Goal: Transaction & Acquisition: Purchase product/service

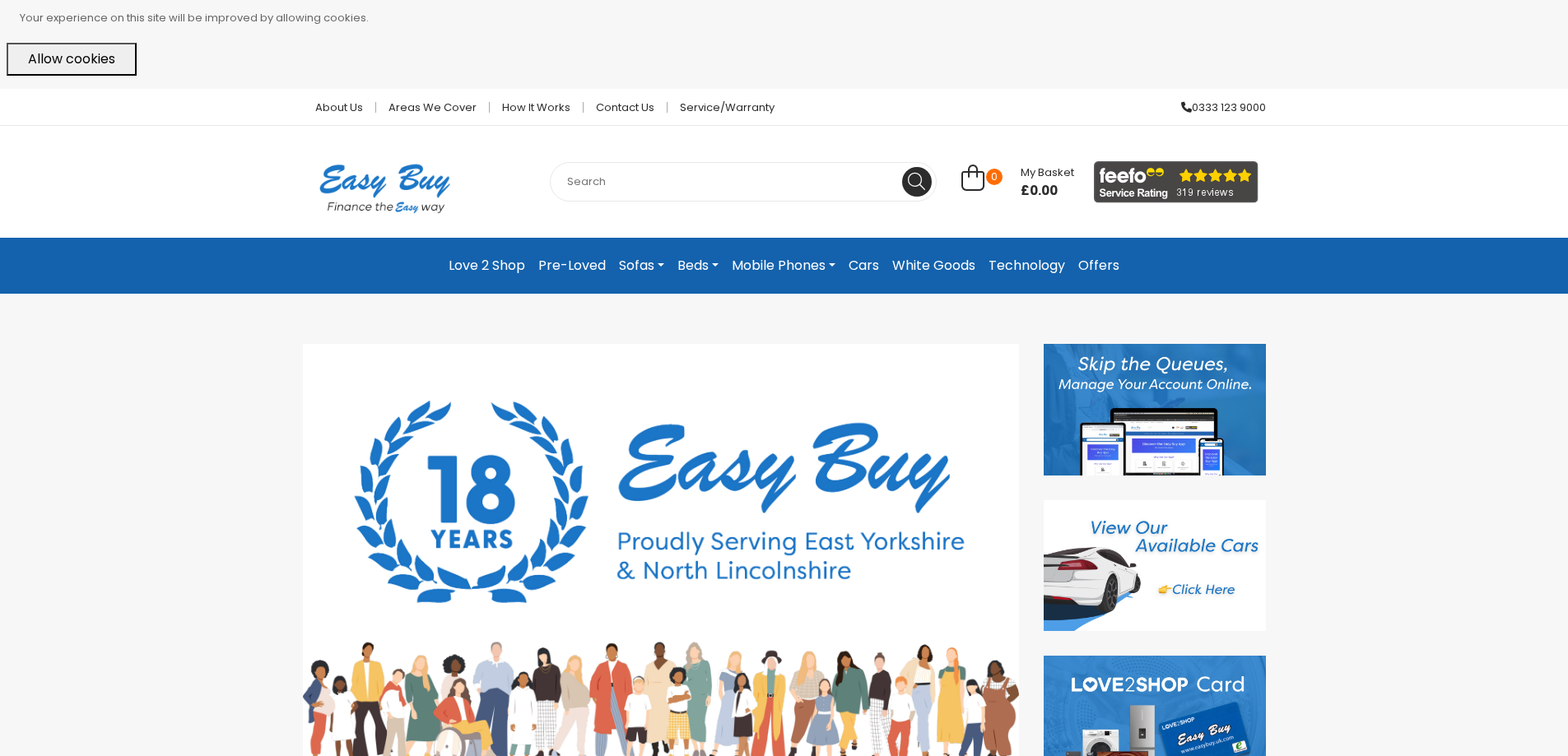
scroll to position [82, 0]
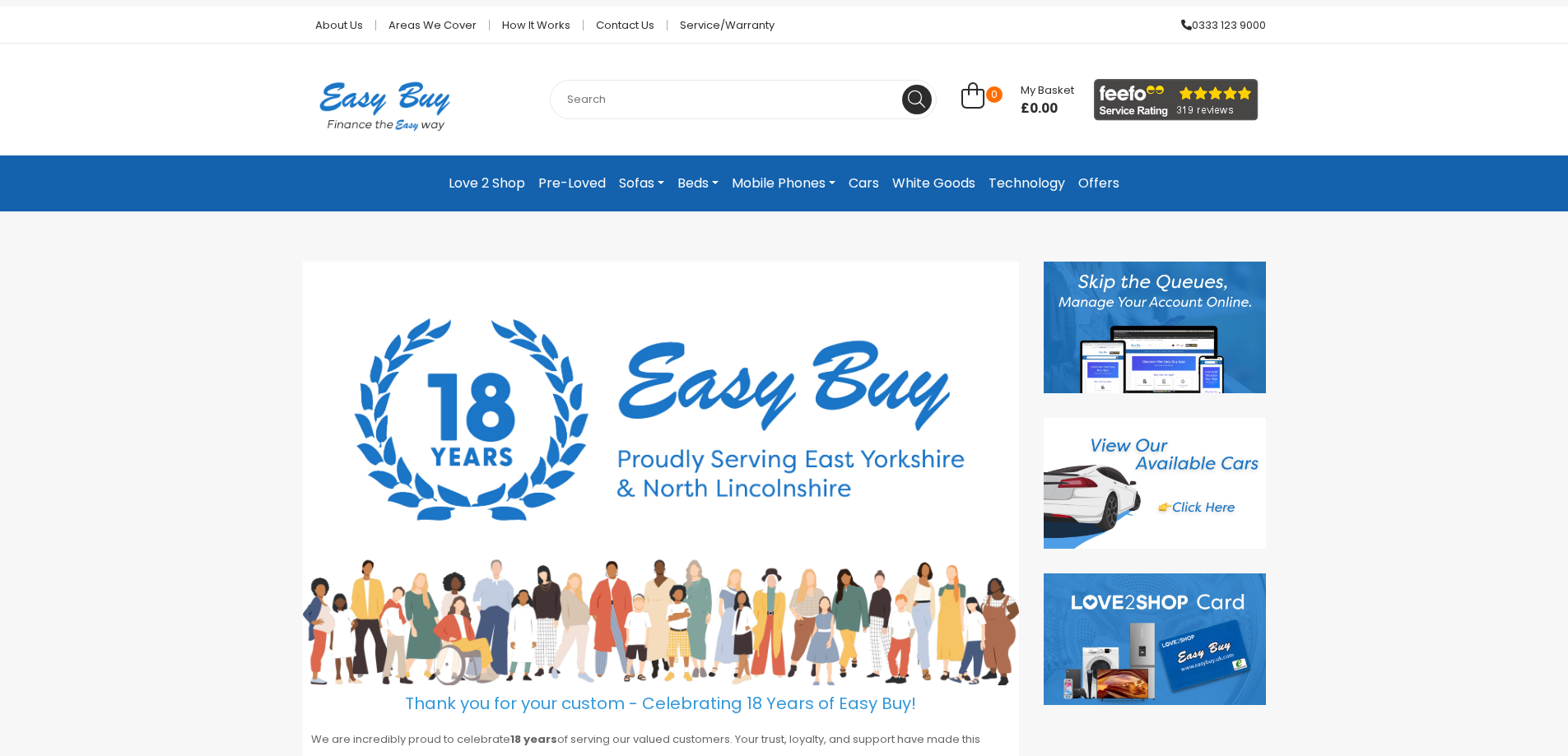
click at [987, 185] on link "Technology" at bounding box center [1026, 183] width 90 height 29
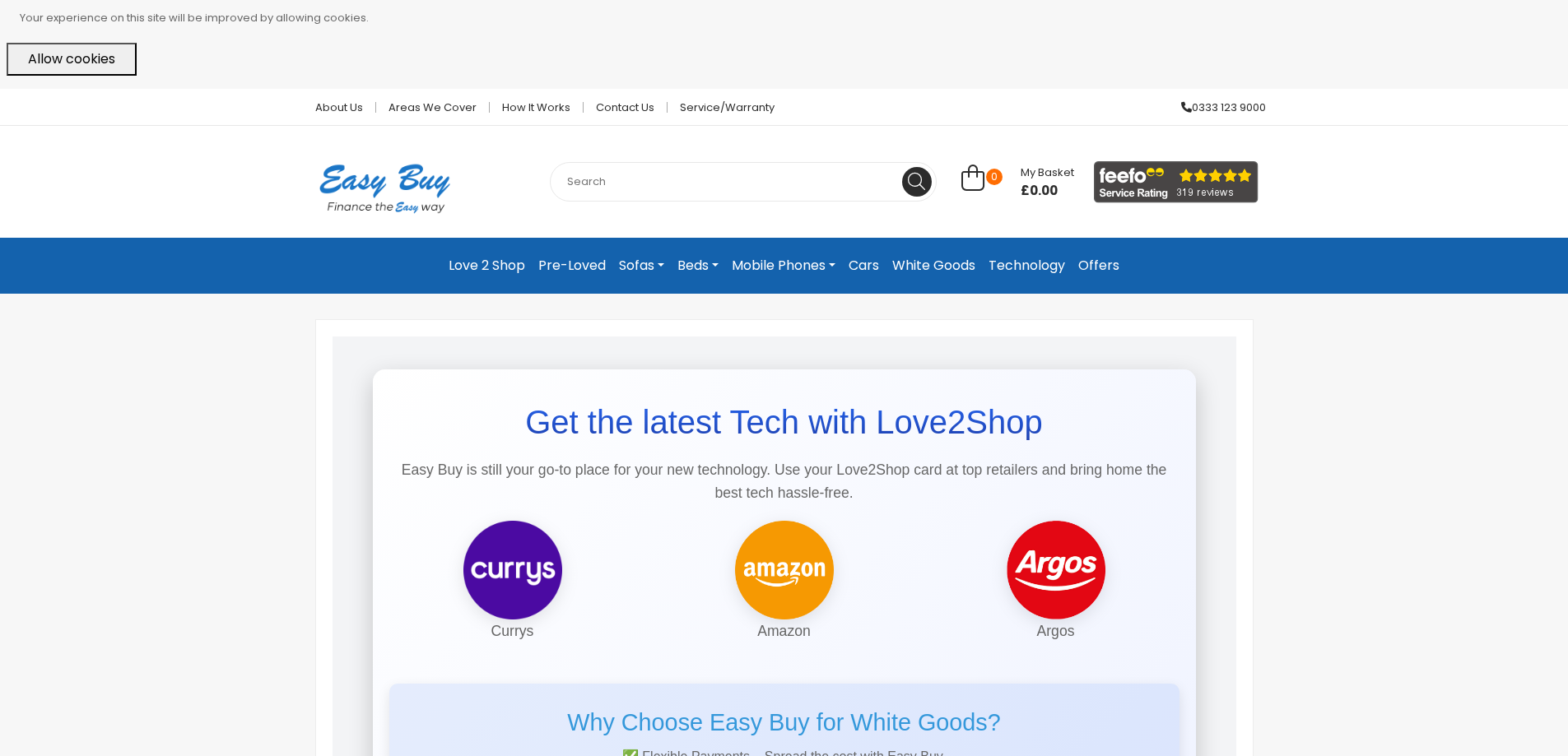
click at [935, 263] on link "White Goods" at bounding box center [933, 265] width 97 height 29
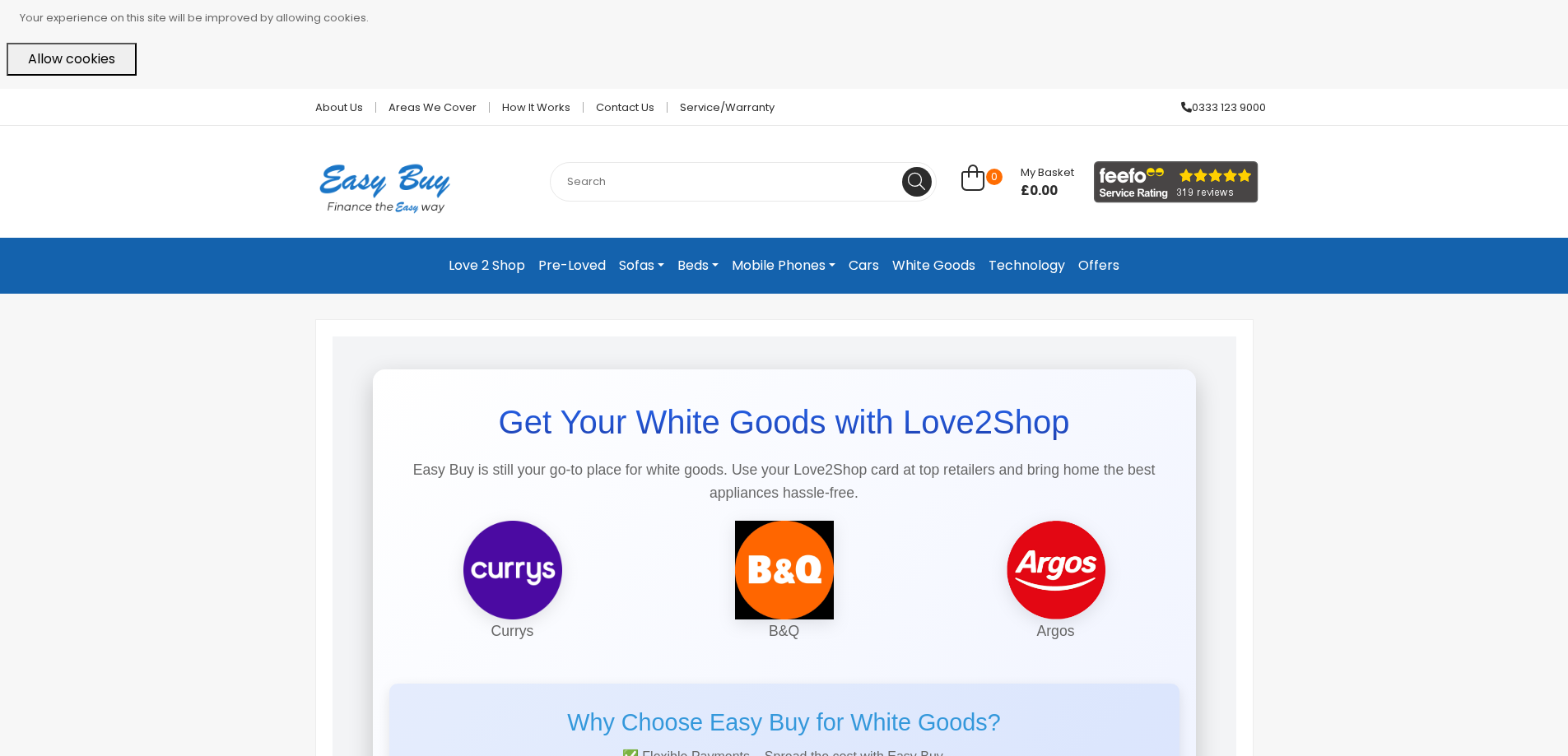
click at [594, 187] on input "text" at bounding box center [743, 182] width 386 height 40
type input "fridge freezer"
click at [902, 167] on button at bounding box center [917, 181] width 29 height 29
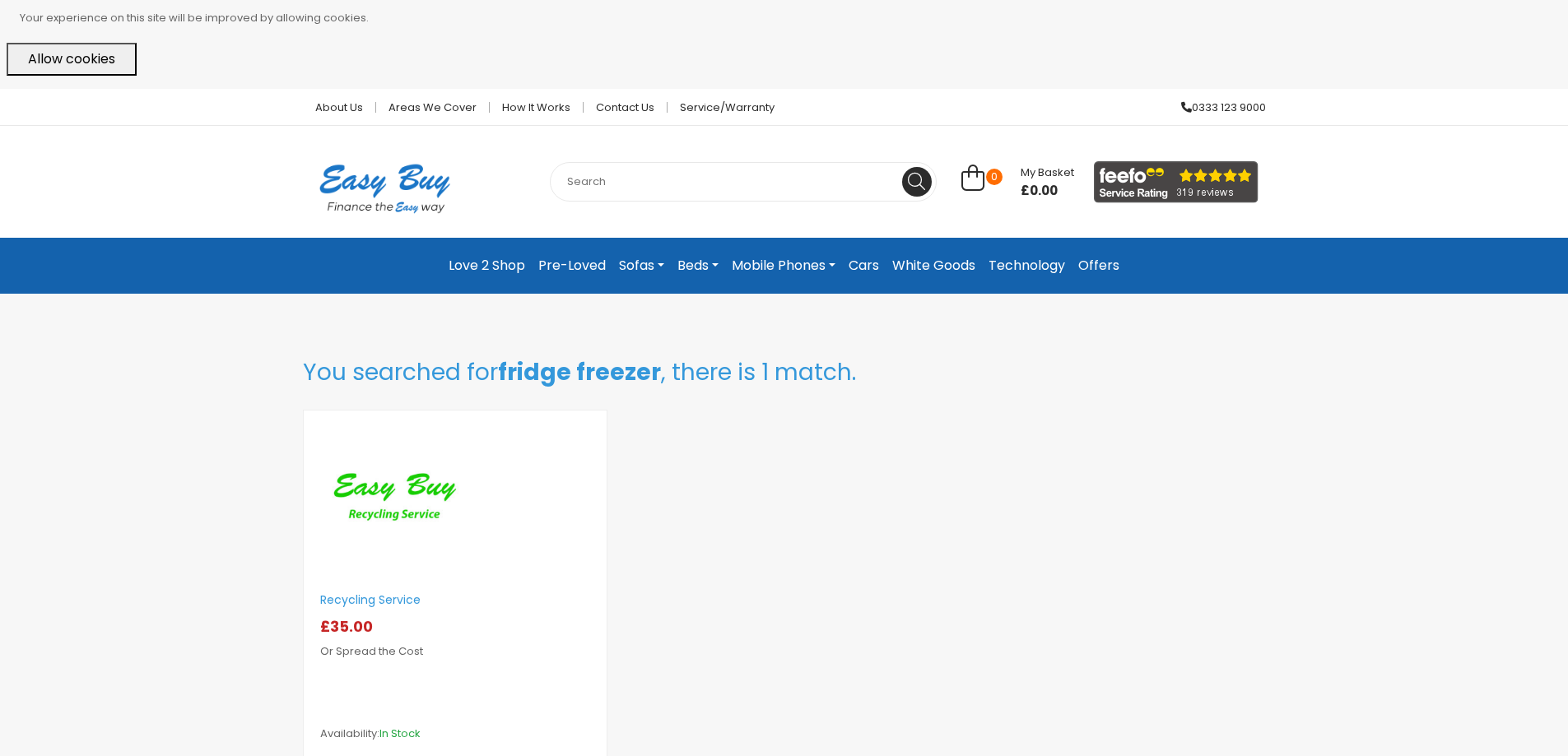
scroll to position [82, 0]
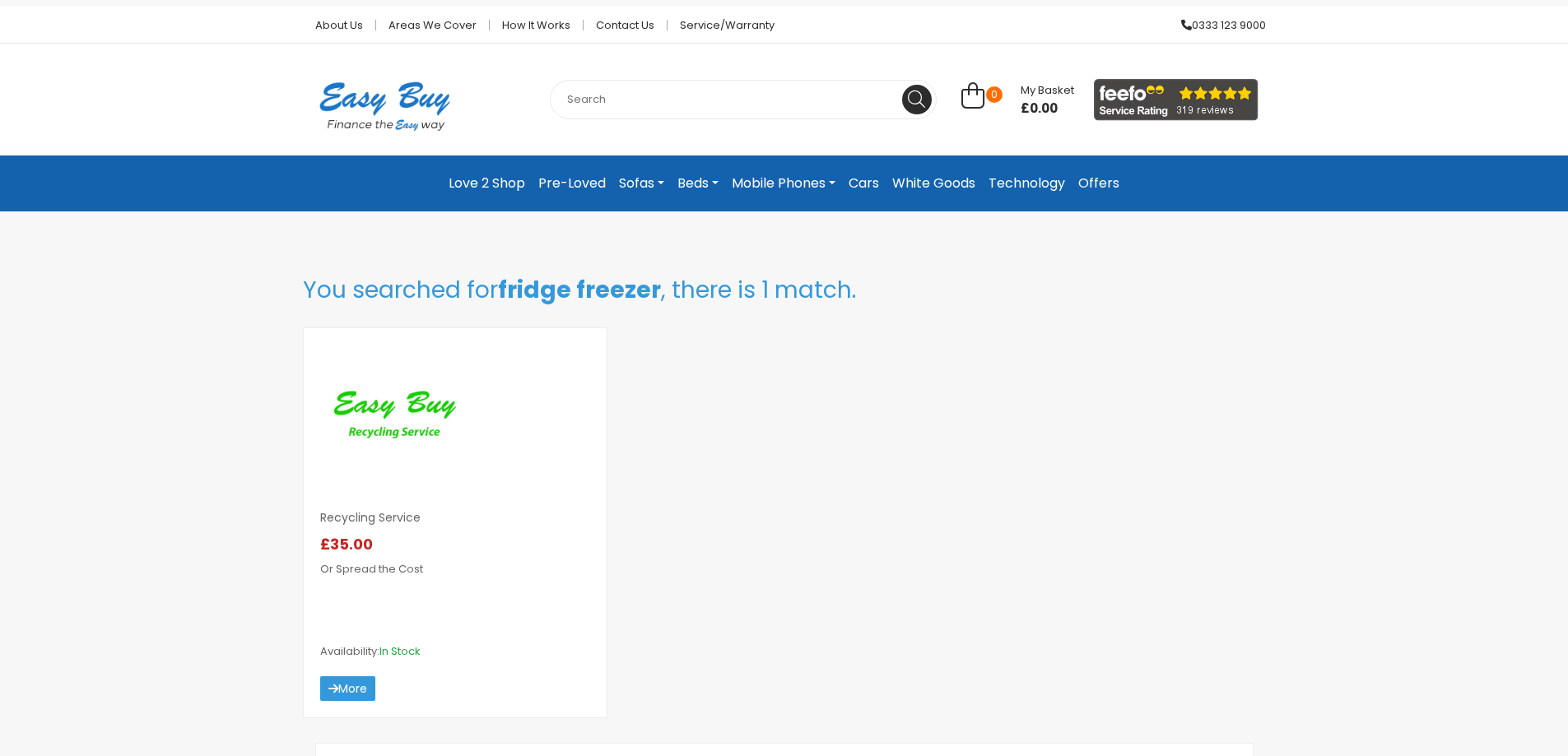
click at [418, 413] on img at bounding box center [394, 418] width 148 height 148
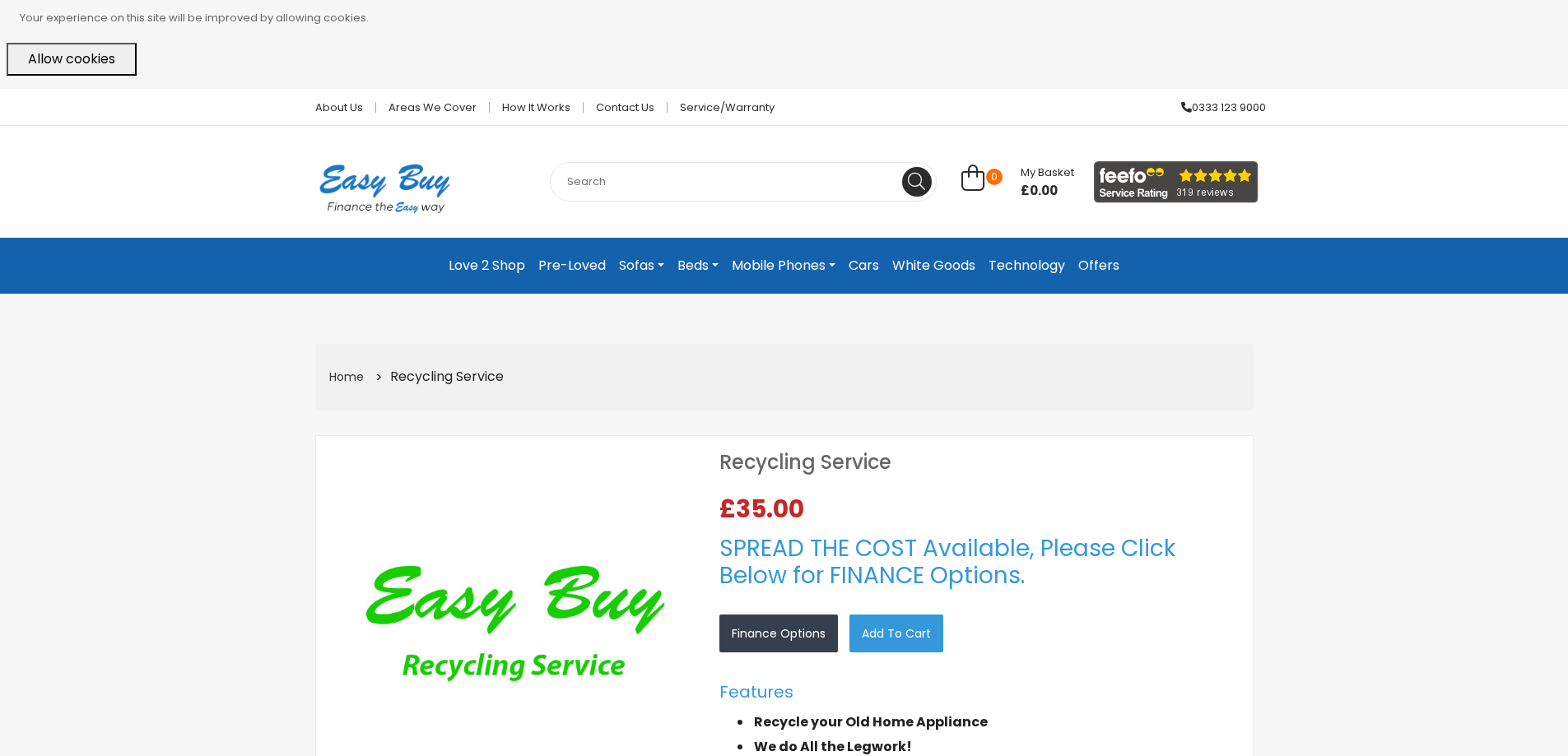
select select "104"
click at [925, 260] on link "White Goods" at bounding box center [933, 265] width 97 height 29
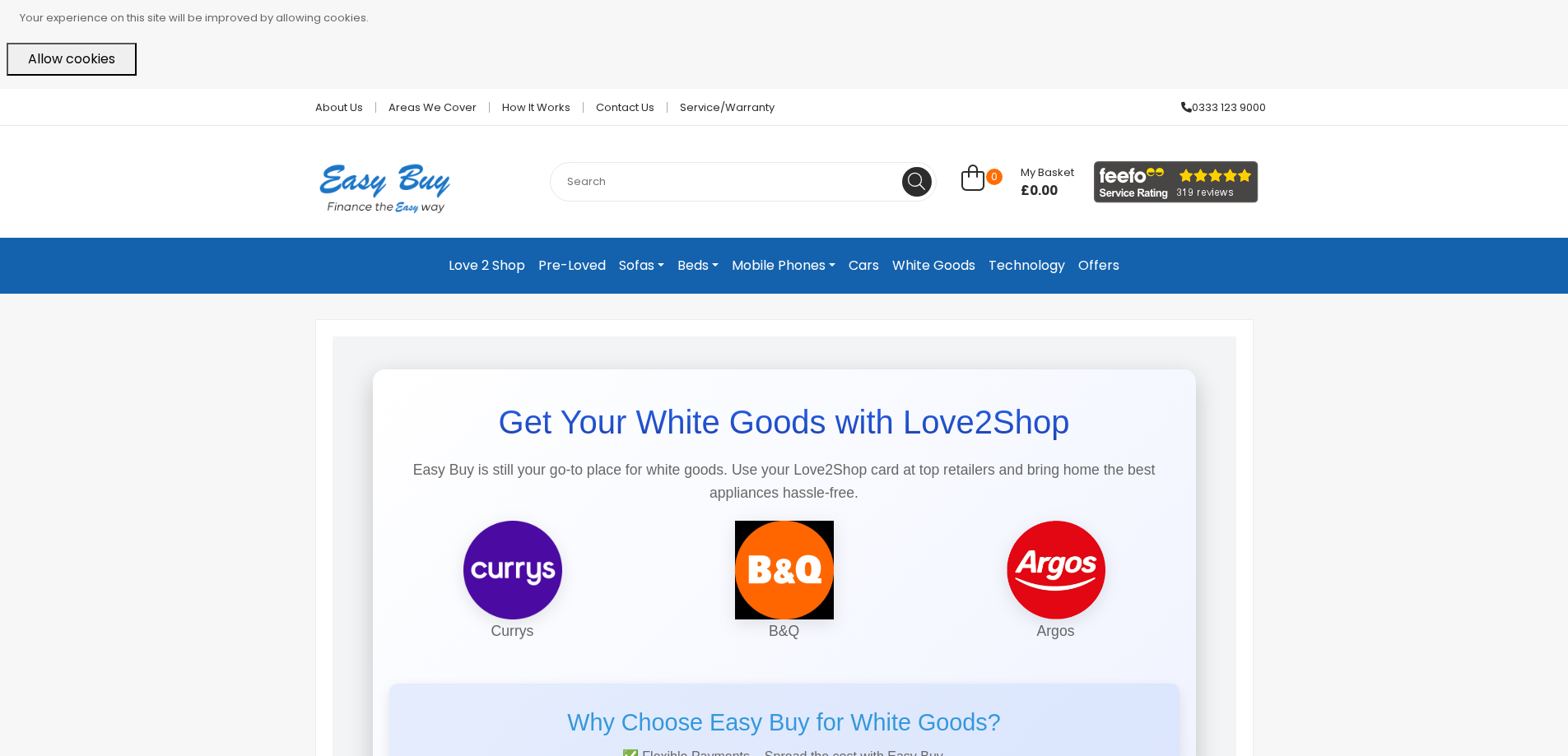
click at [1057, 264] on link "Technology" at bounding box center [1026, 265] width 90 height 29
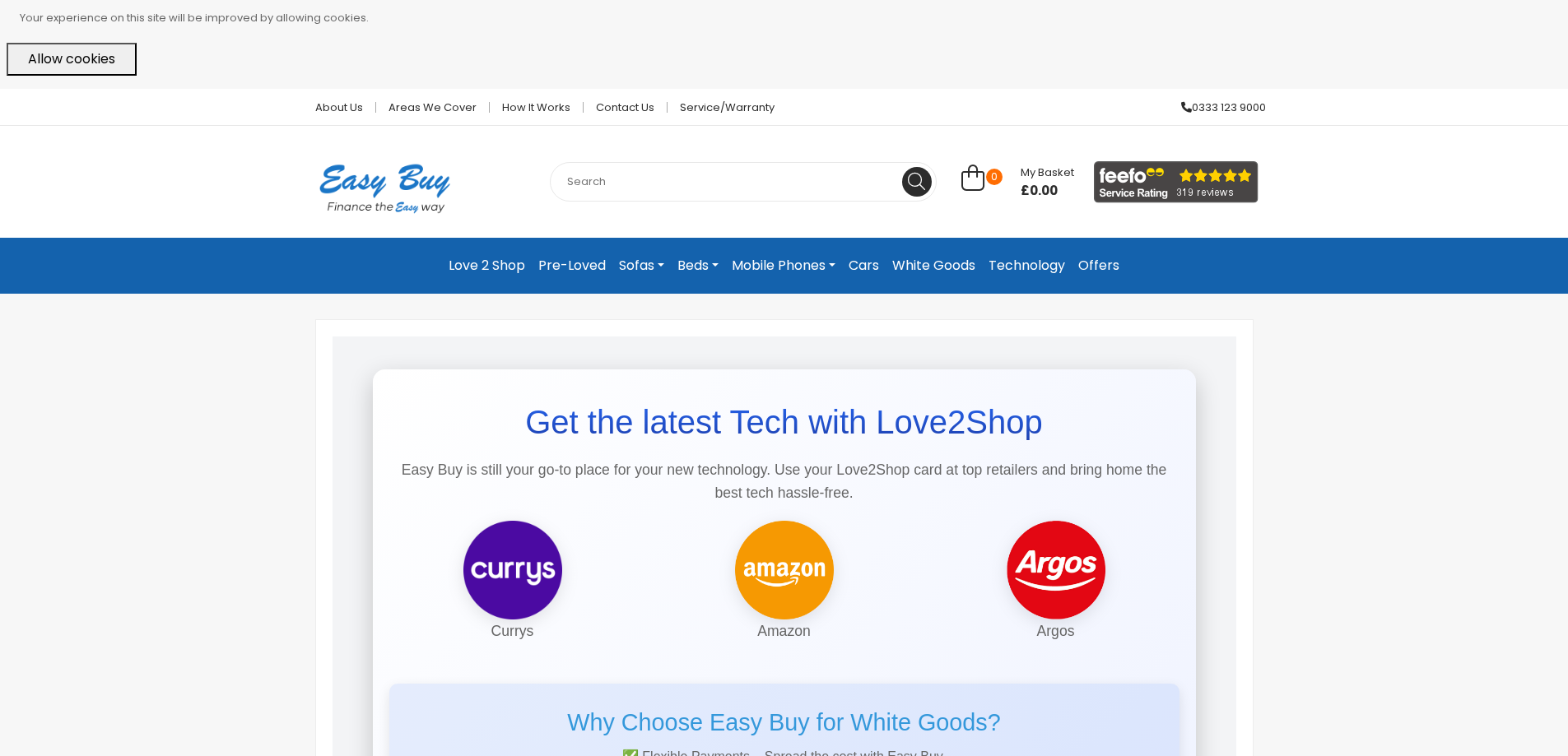
click at [590, 169] on input "text" at bounding box center [743, 182] width 386 height 40
type input "tv"
click at [902, 167] on button at bounding box center [917, 181] width 29 height 29
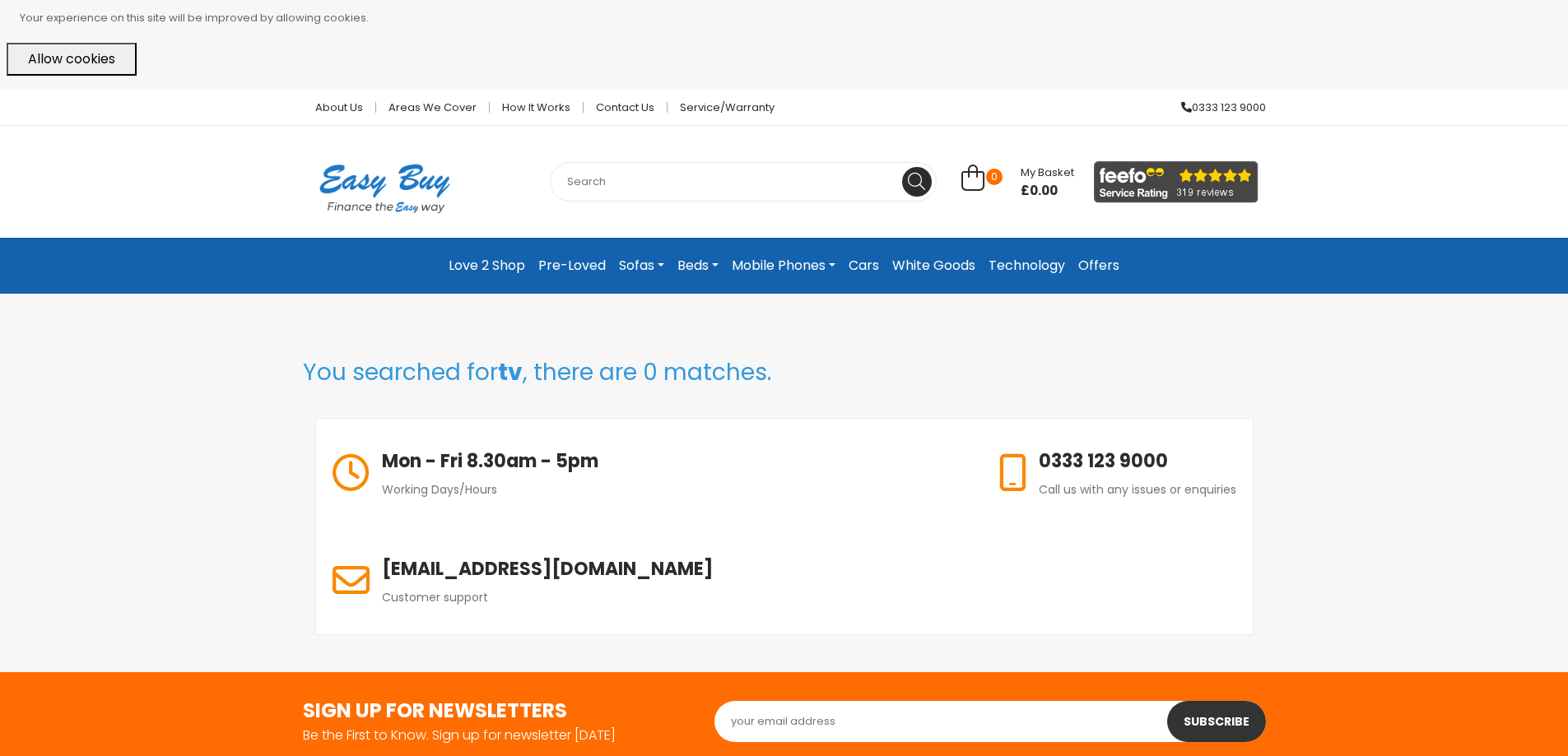
click at [599, 185] on input "text" at bounding box center [743, 182] width 386 height 40
type input "television"
click at [902, 167] on button at bounding box center [917, 181] width 29 height 29
click at [592, 175] on input "text" at bounding box center [743, 182] width 386 height 40
click at [1018, 267] on link "Technology" at bounding box center [1026, 265] width 90 height 29
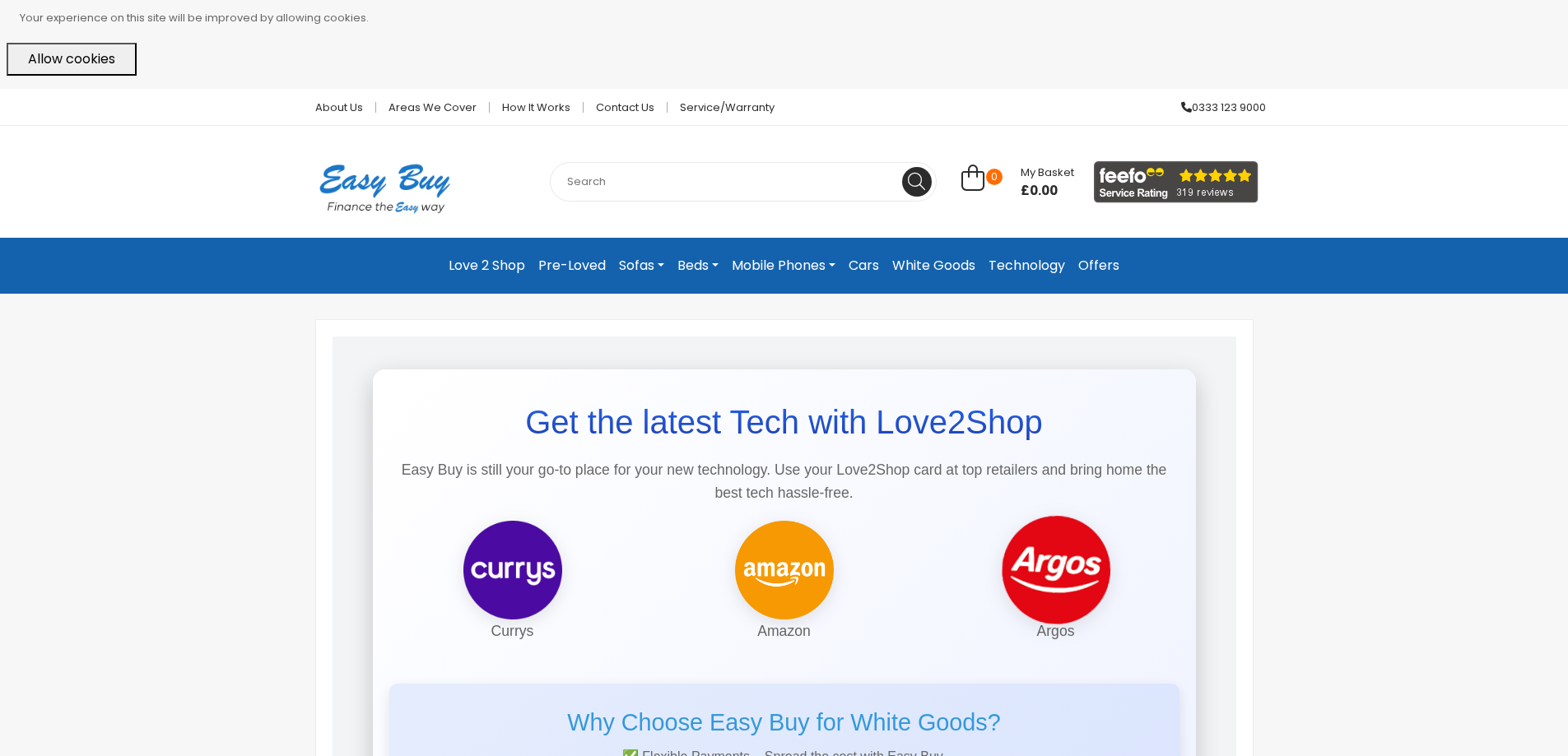
click at [1074, 580] on img at bounding box center [1055, 570] width 114 height 114
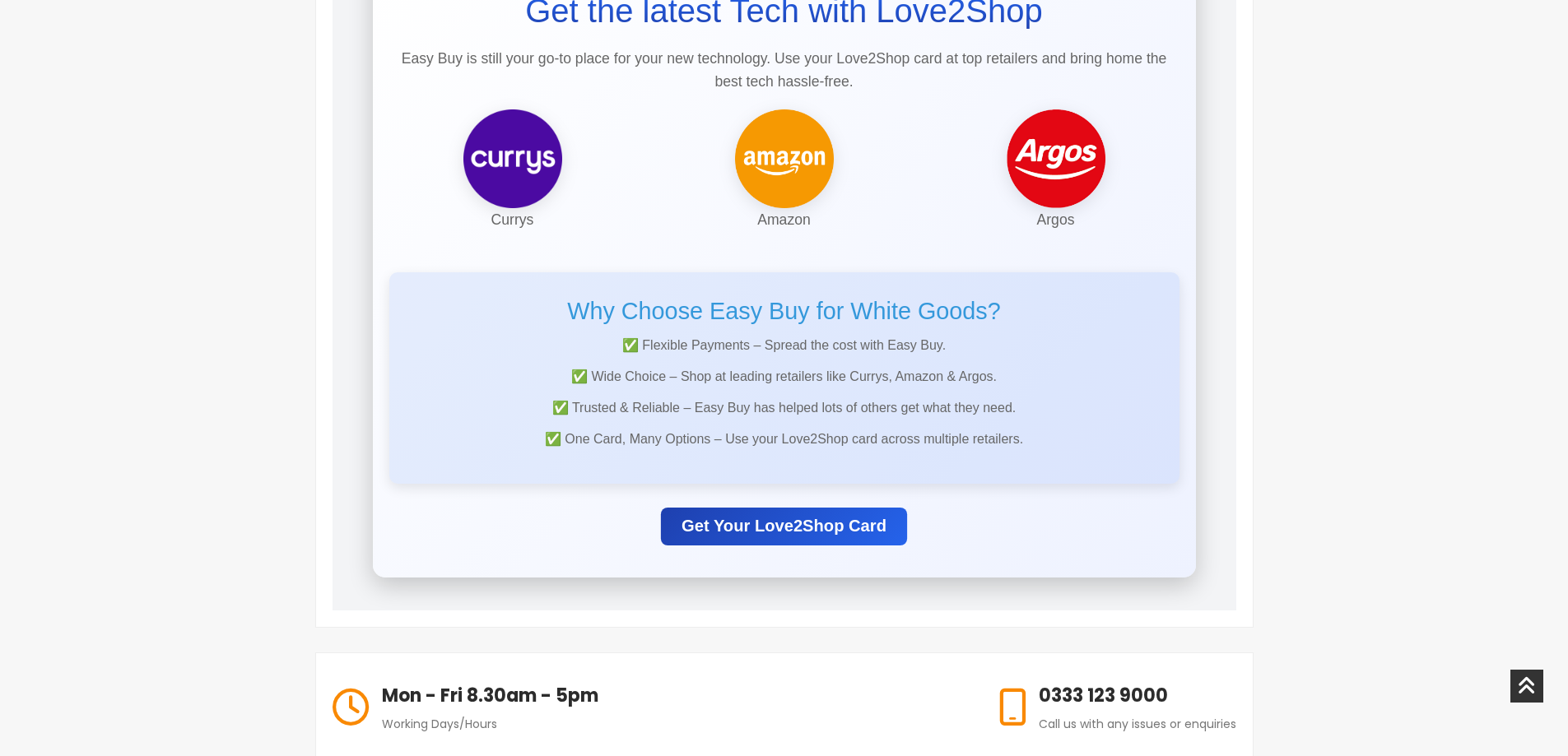
click at [838, 526] on link "Get Your Love2Shop Card" at bounding box center [784, 526] width 246 height 38
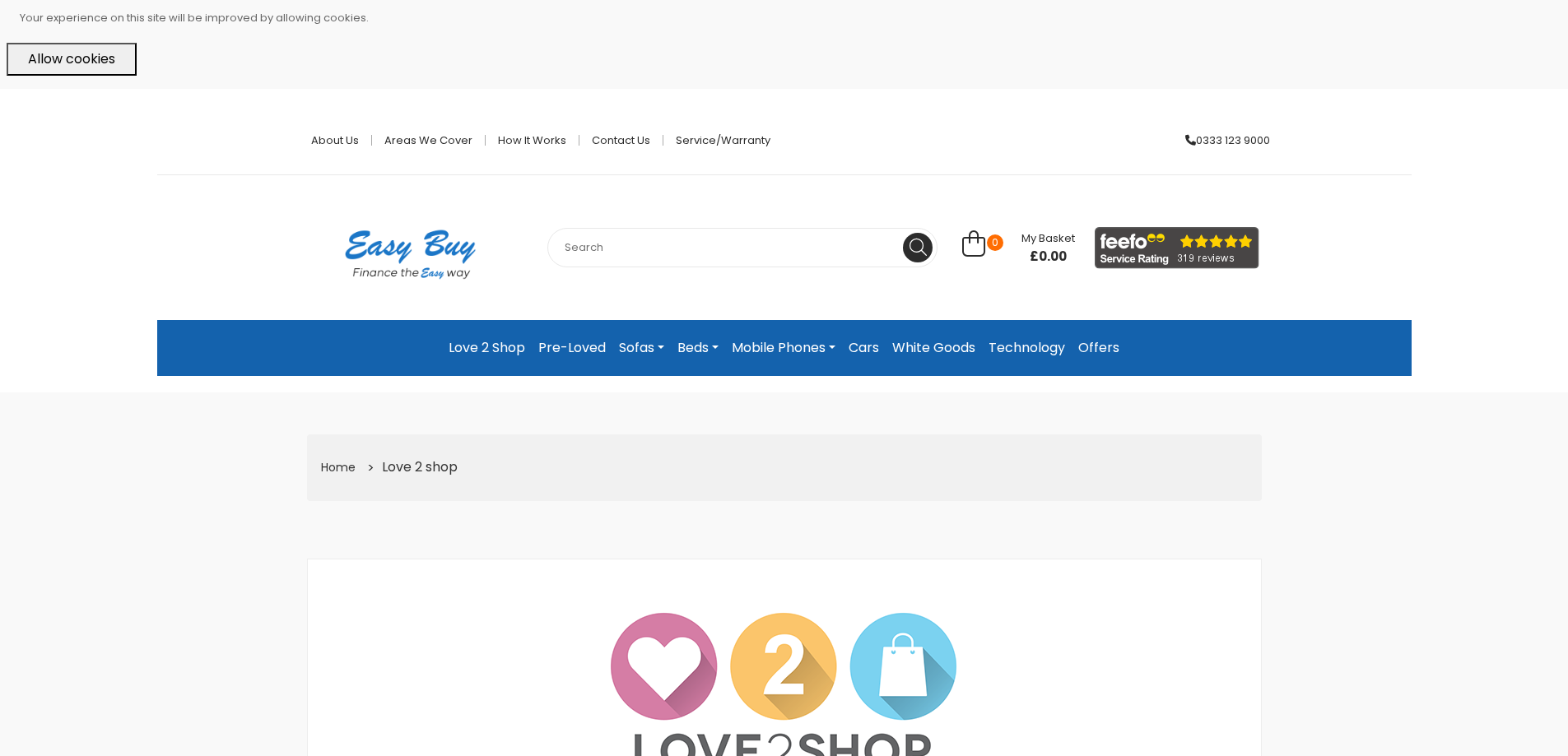
scroll to position [411, 0]
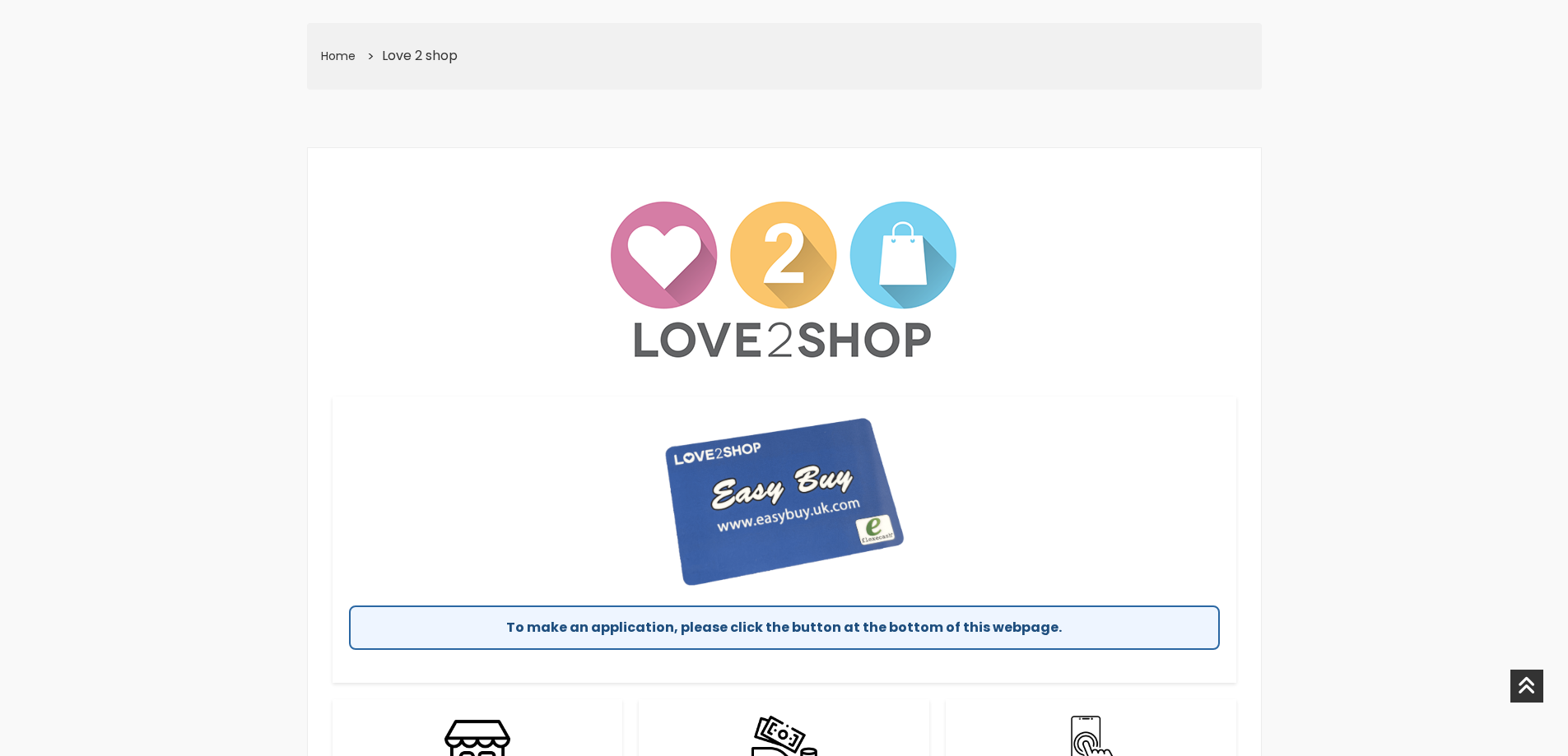
click at [791, 628] on div "To make an application, please click the button at the bottom of this webpage." at bounding box center [784, 627] width 870 height 44
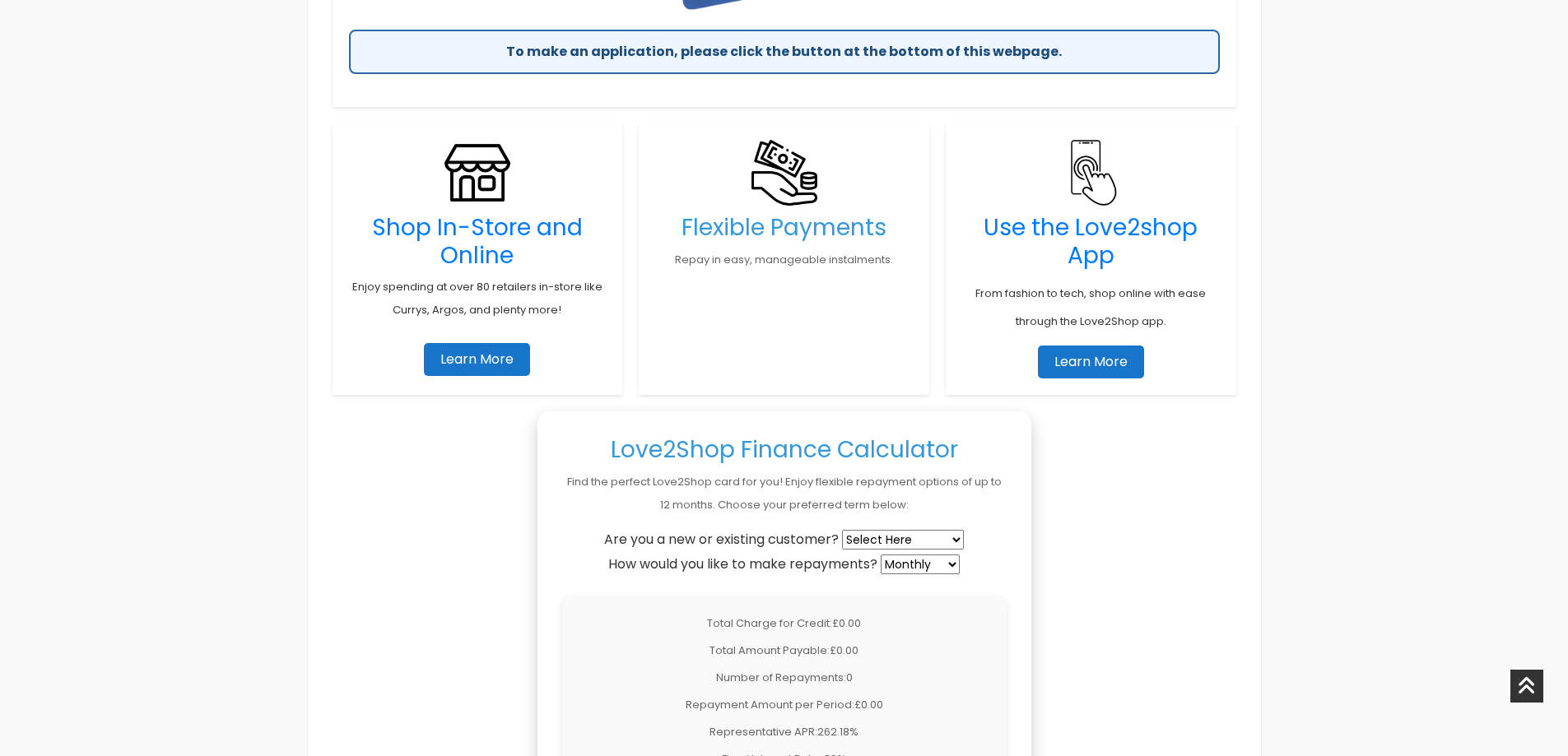
scroll to position [1152, 0]
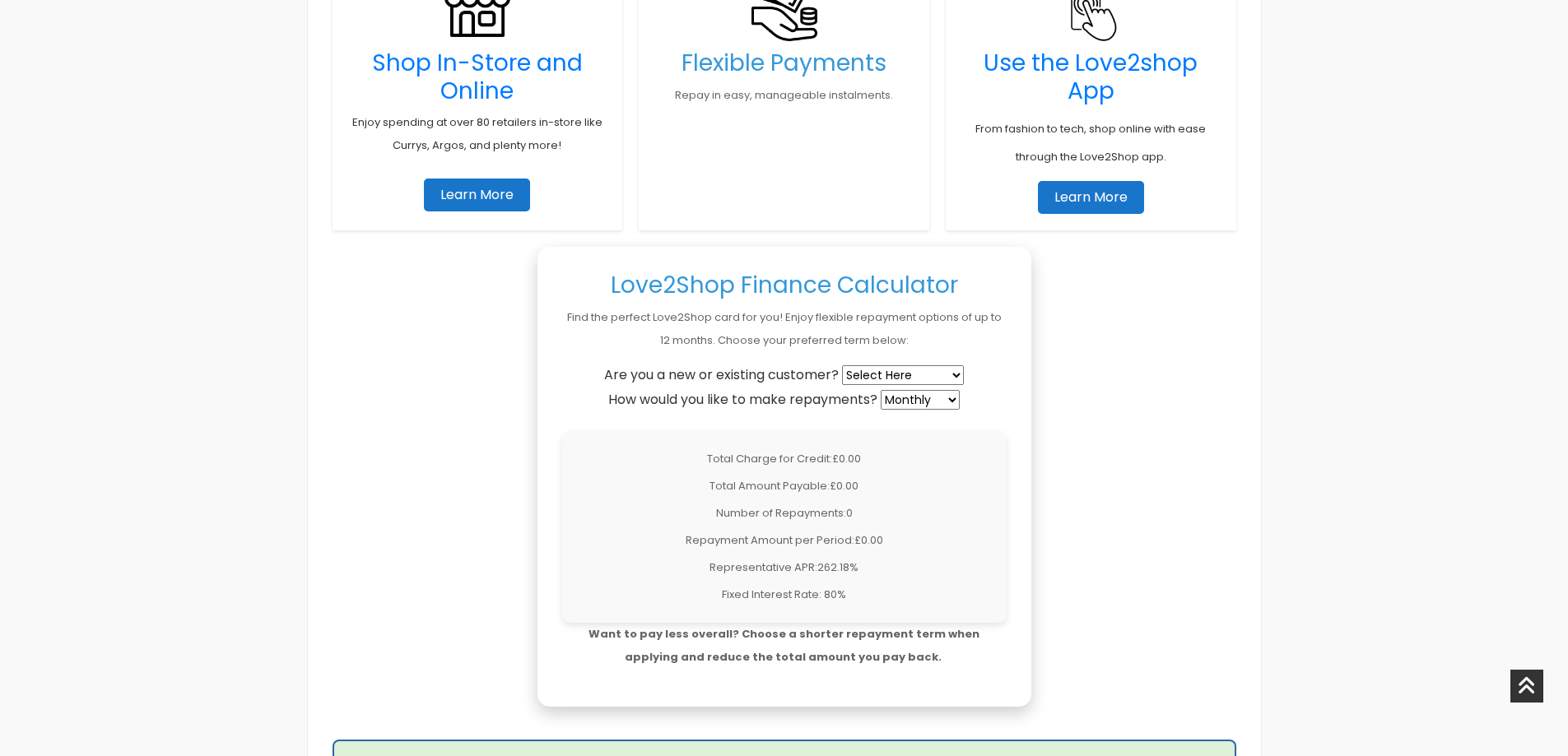
click at [924, 376] on select "Select Here New Customer Existing Customer" at bounding box center [902, 375] width 121 height 19
select select "new"
click at [844, 365] on select "Select Here New Customer Existing Customer" at bounding box center [902, 375] width 121 height 19
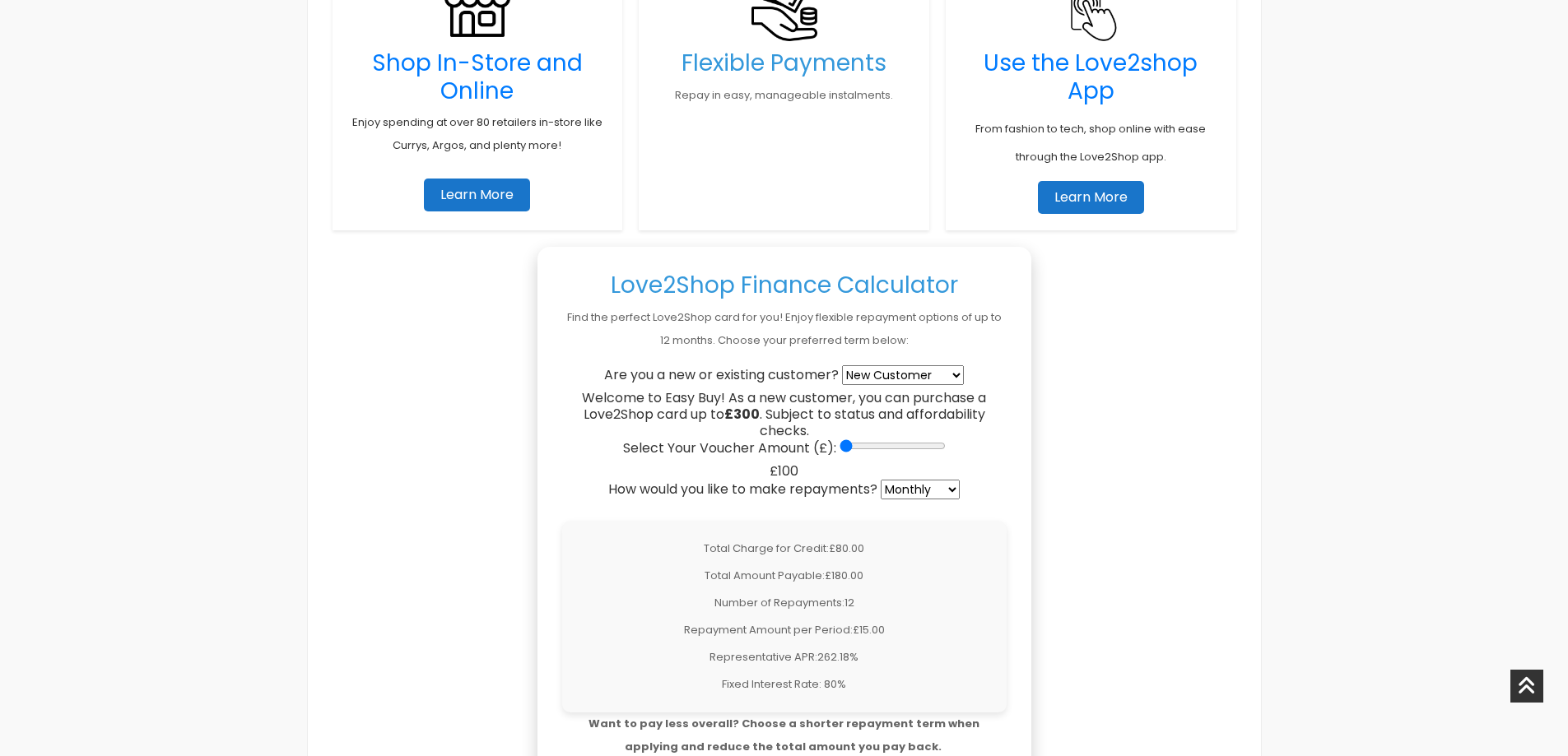
click at [930, 487] on select "Weekly Fortnightly 4-Weekly Monthly" at bounding box center [919, 489] width 79 height 19
click at [882, 479] on select "Weekly Fortnightly 4-Weekly Monthly" at bounding box center [919, 489] width 79 height 19
drag, startPoint x: 845, startPoint y: 447, endPoint x: 855, endPoint y: 445, distance: 10.2
click at [855, 445] on input "Select Your Voucher Amount (£):" at bounding box center [893, 446] width 106 height 13
drag, startPoint x: 847, startPoint y: 442, endPoint x: 882, endPoint y: 440, distance: 35.1
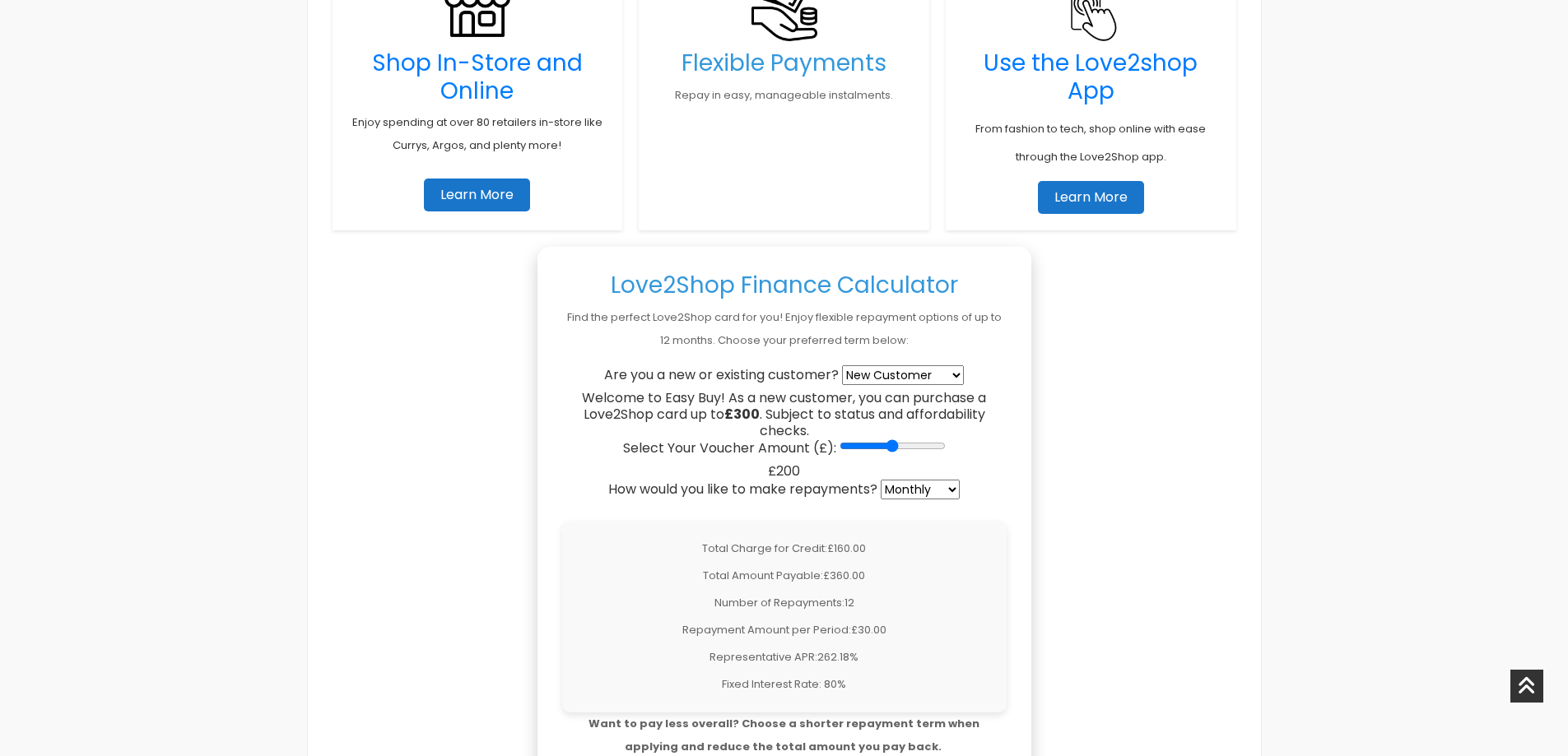
click at [882, 440] on input "Select Your Voucher Amount (£):" at bounding box center [893, 446] width 106 height 13
drag, startPoint x: 897, startPoint y: 448, endPoint x: 914, endPoint y: 443, distance: 17.7
click at [914, 443] on input "Select Your Voucher Amount (£):" at bounding box center [893, 446] width 106 height 13
drag, startPoint x: 917, startPoint y: 446, endPoint x: 1006, endPoint y: 446, distance: 89.0
click at [946, 446] on input "Select Your Voucher Amount (£):" at bounding box center [893, 446] width 106 height 13
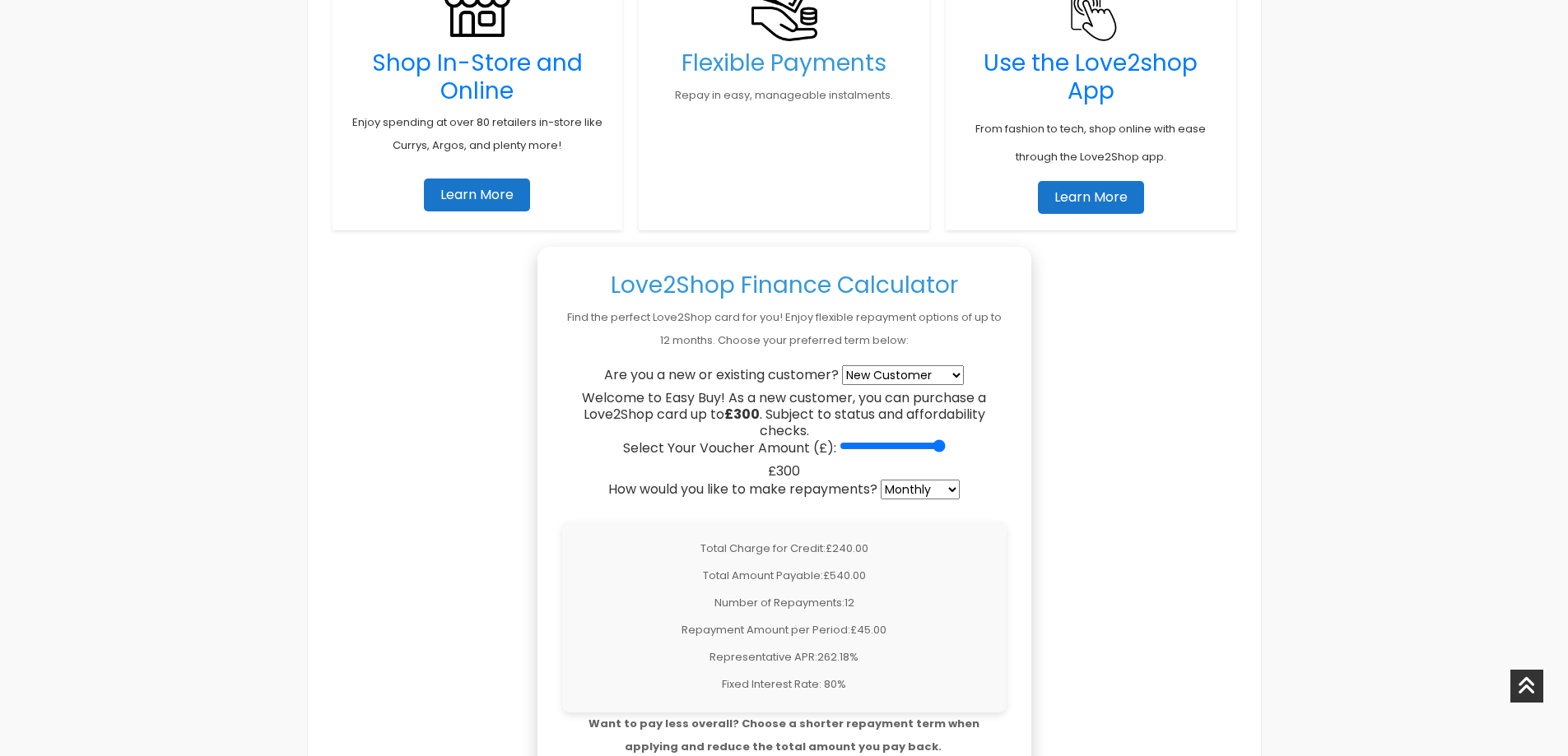
click at [1051, 478] on div "To make an application, please click the button at the bottom of this webpage. …" at bounding box center [784, 604] width 920 height 1898
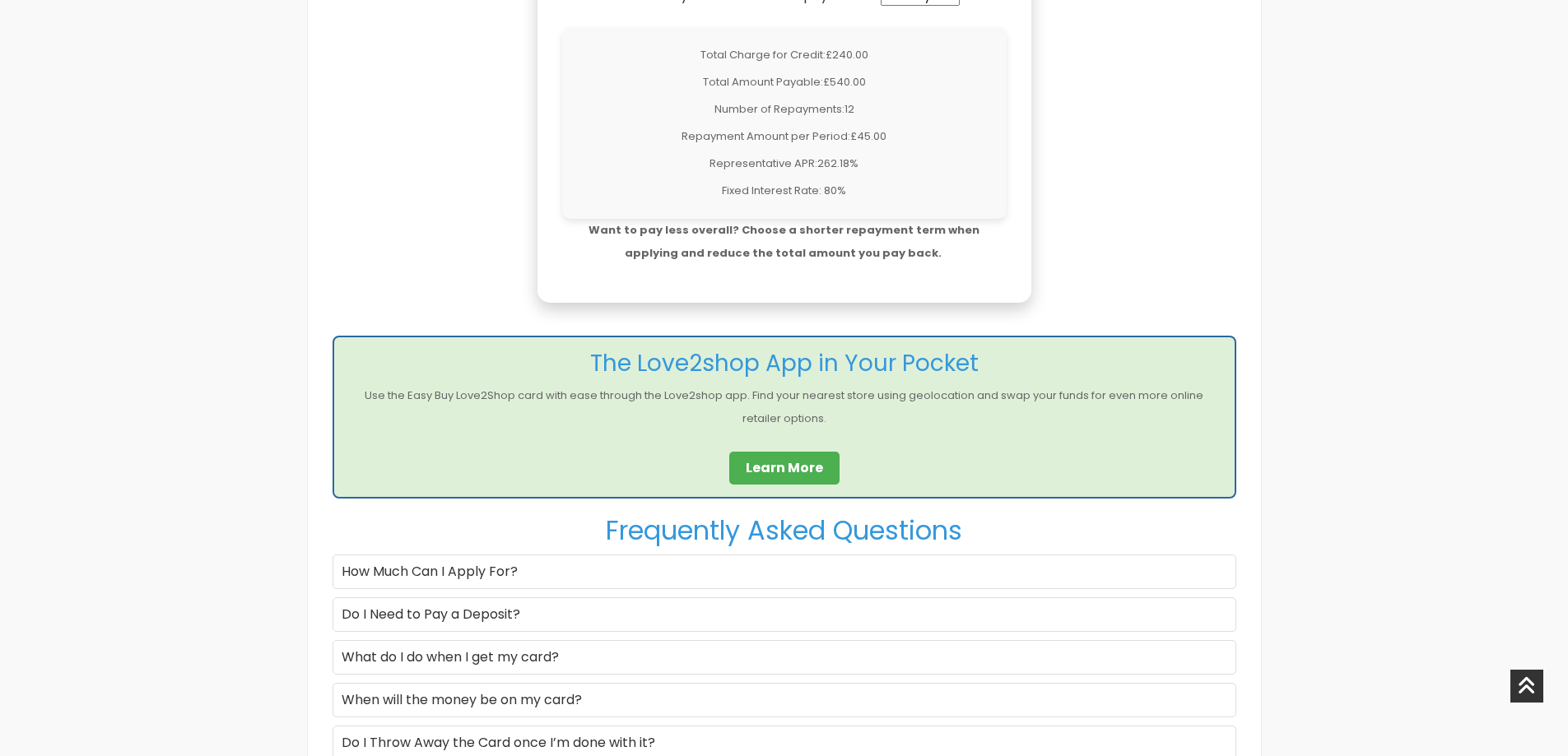
scroll to position [1399, 0]
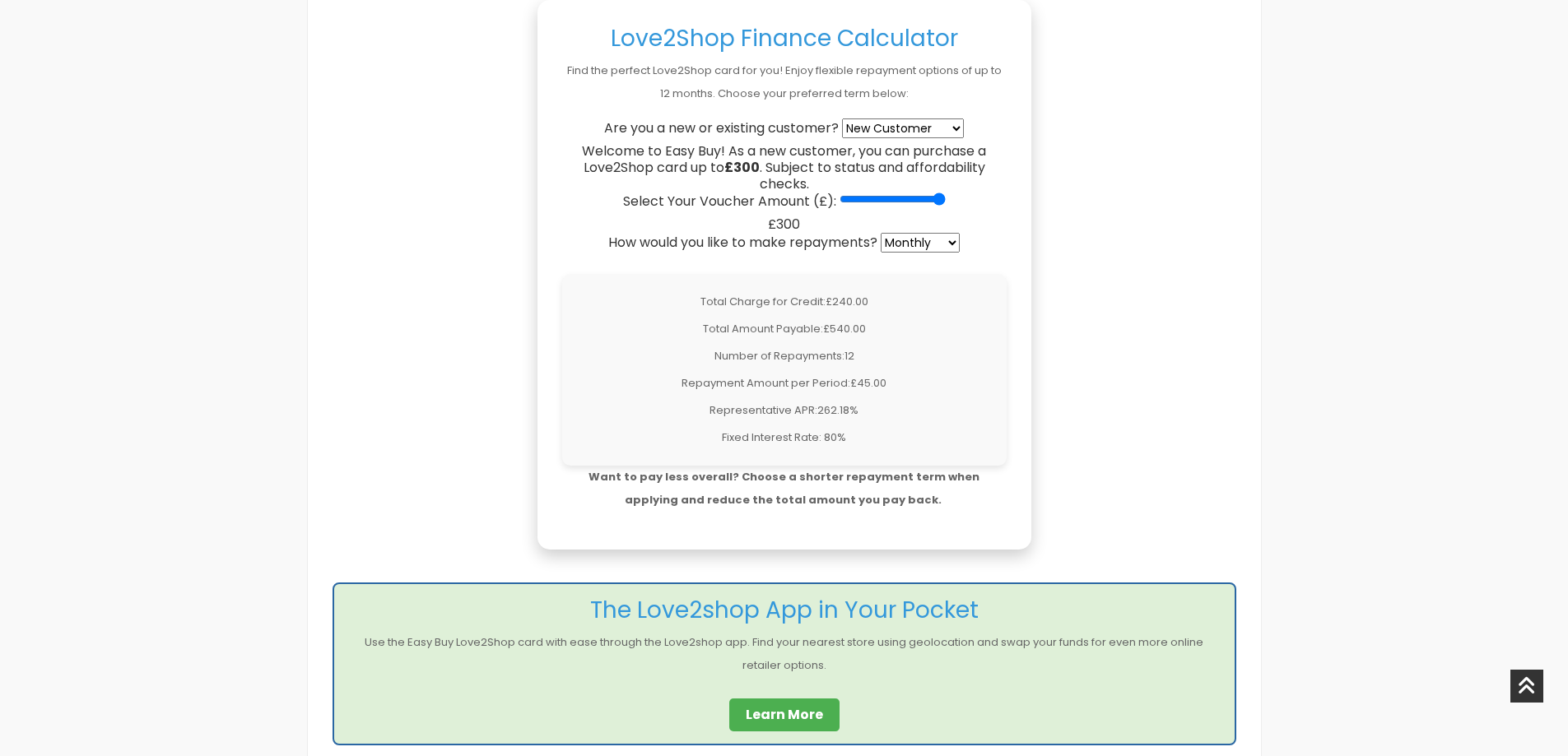
click at [856, 498] on b "Want to pay less overall? Choose a shorter repayment term when applying and red…" at bounding box center [784, 488] width 391 height 39
drag, startPoint x: 941, startPoint y: 199, endPoint x: 925, endPoint y: 198, distance: 16.0
type input "250"
click at [924, 197] on input "Select Your Voucher Amount (£):" at bounding box center [893, 199] width 106 height 13
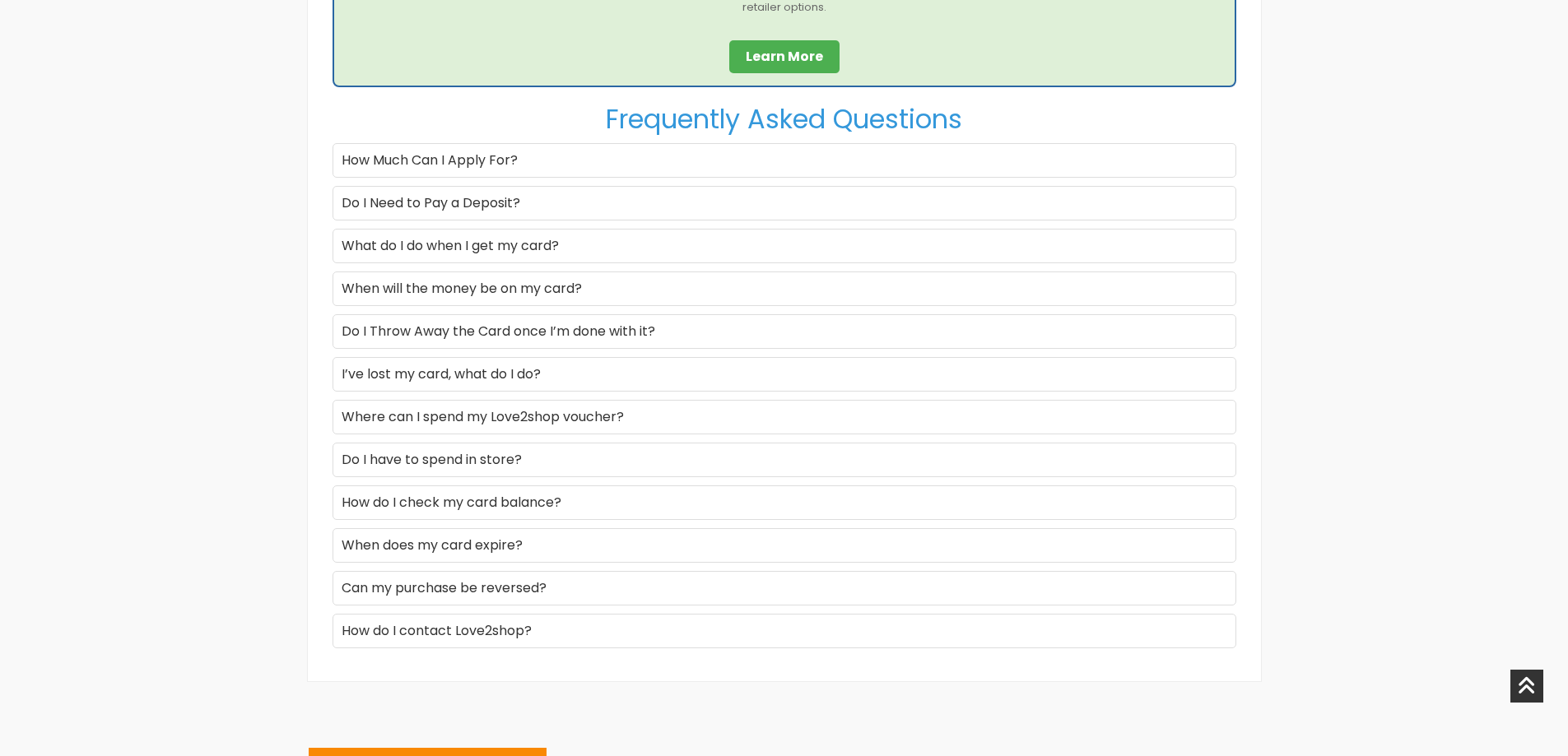
scroll to position [2551, 0]
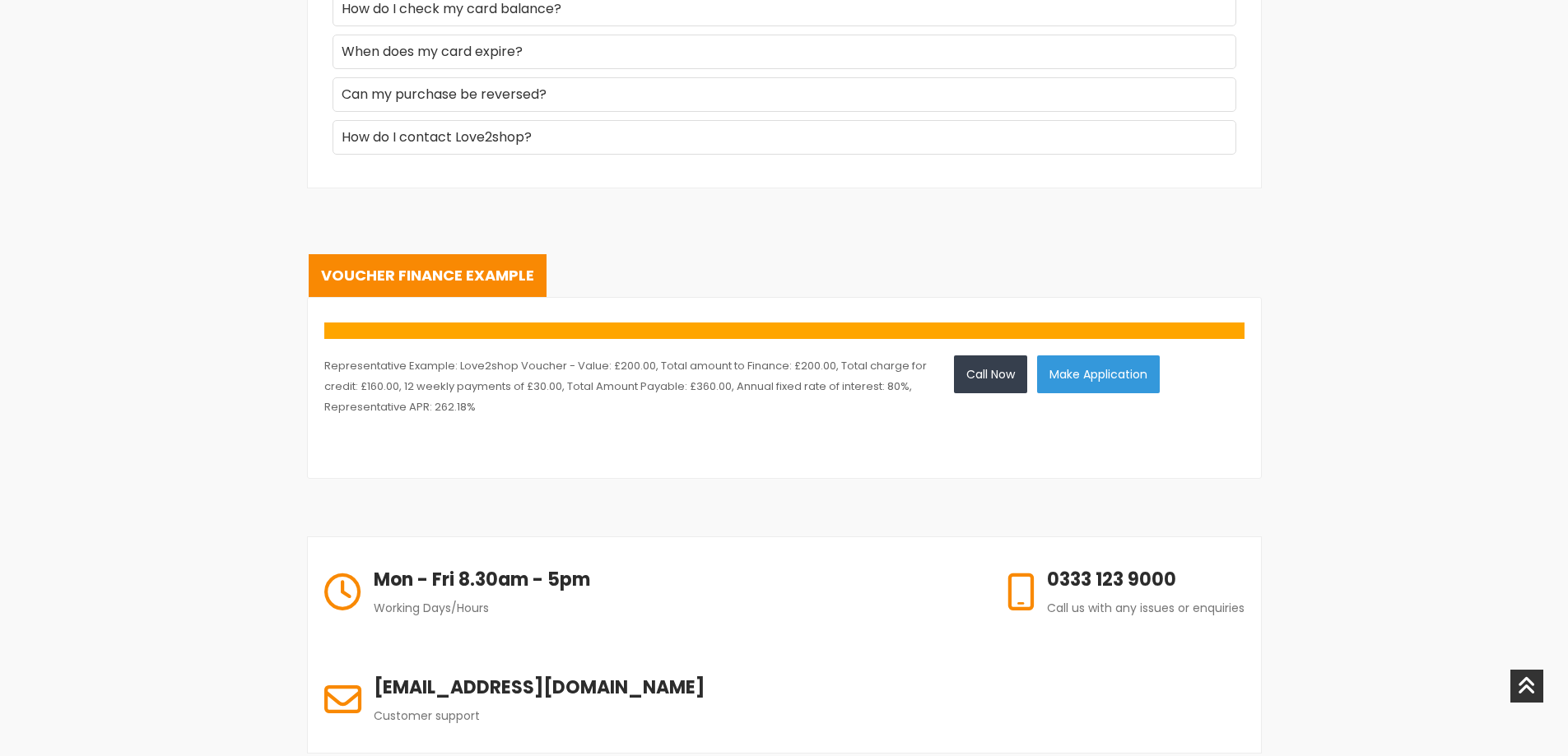
click at [1109, 355] on div "Representative Example: Love2shop Voucher - Value: £200.00, Total amount to Fin…" at bounding box center [784, 377] width 920 height 108
click at [1107, 370] on button "Make Application" at bounding box center [1098, 374] width 122 height 38
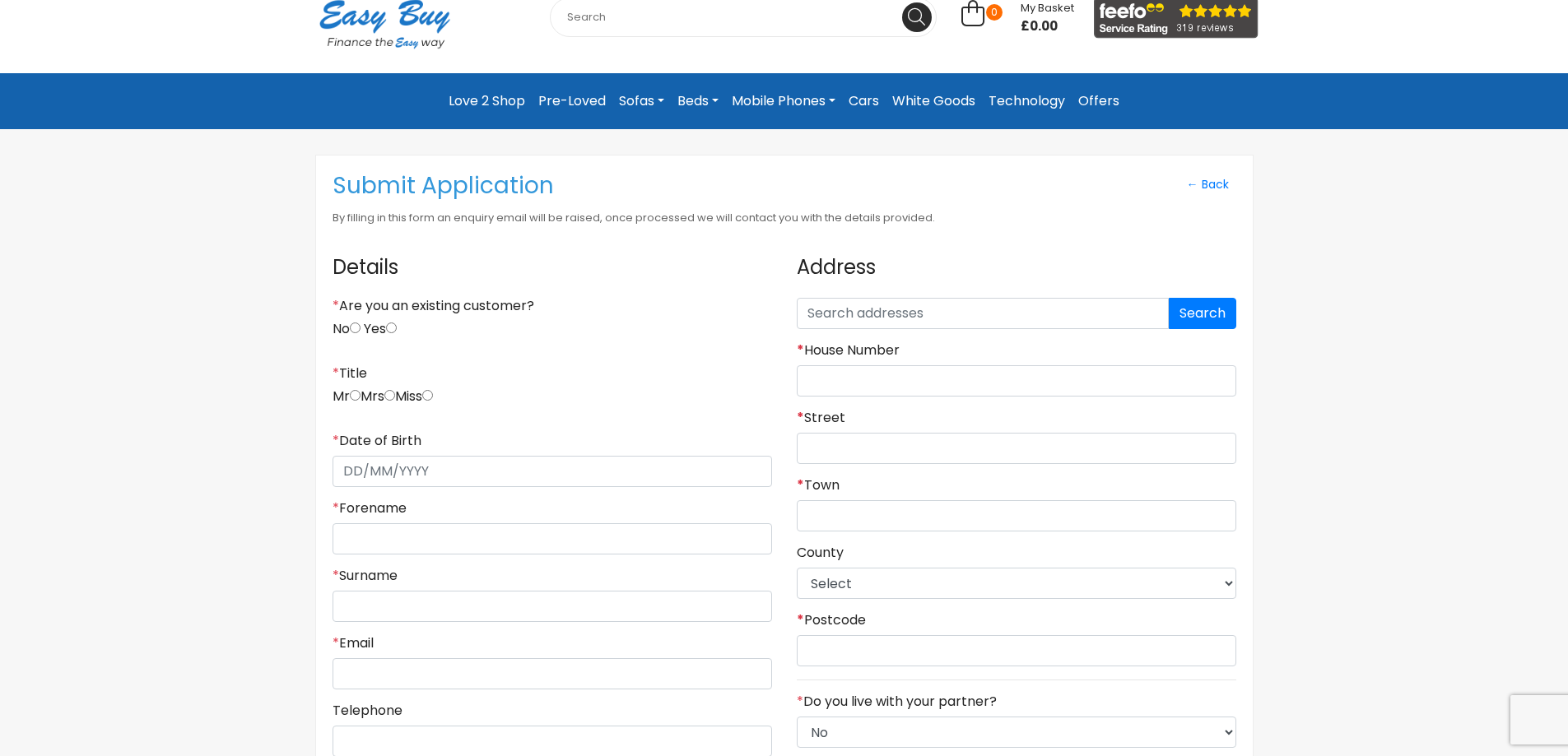
scroll to position [247, 0]
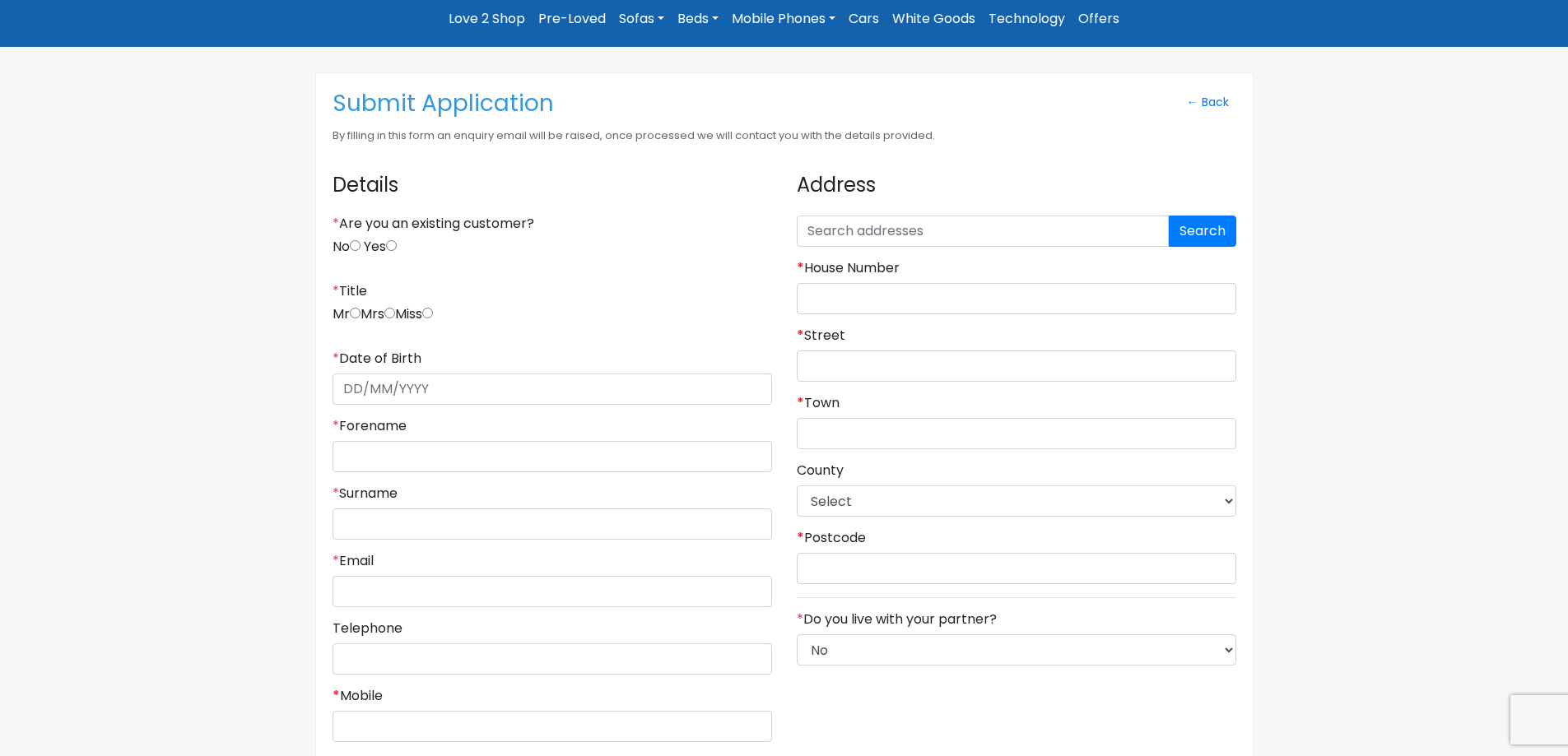
click at [354, 244] on input "No" at bounding box center [355, 246] width 11 height 11
radio input "true"
click at [438, 316] on div "* Title Mr Mrs Miss" at bounding box center [552, 309] width 440 height 54
click at [433, 308] on input "radio" at bounding box center [427, 313] width 11 height 11
radio input "true"
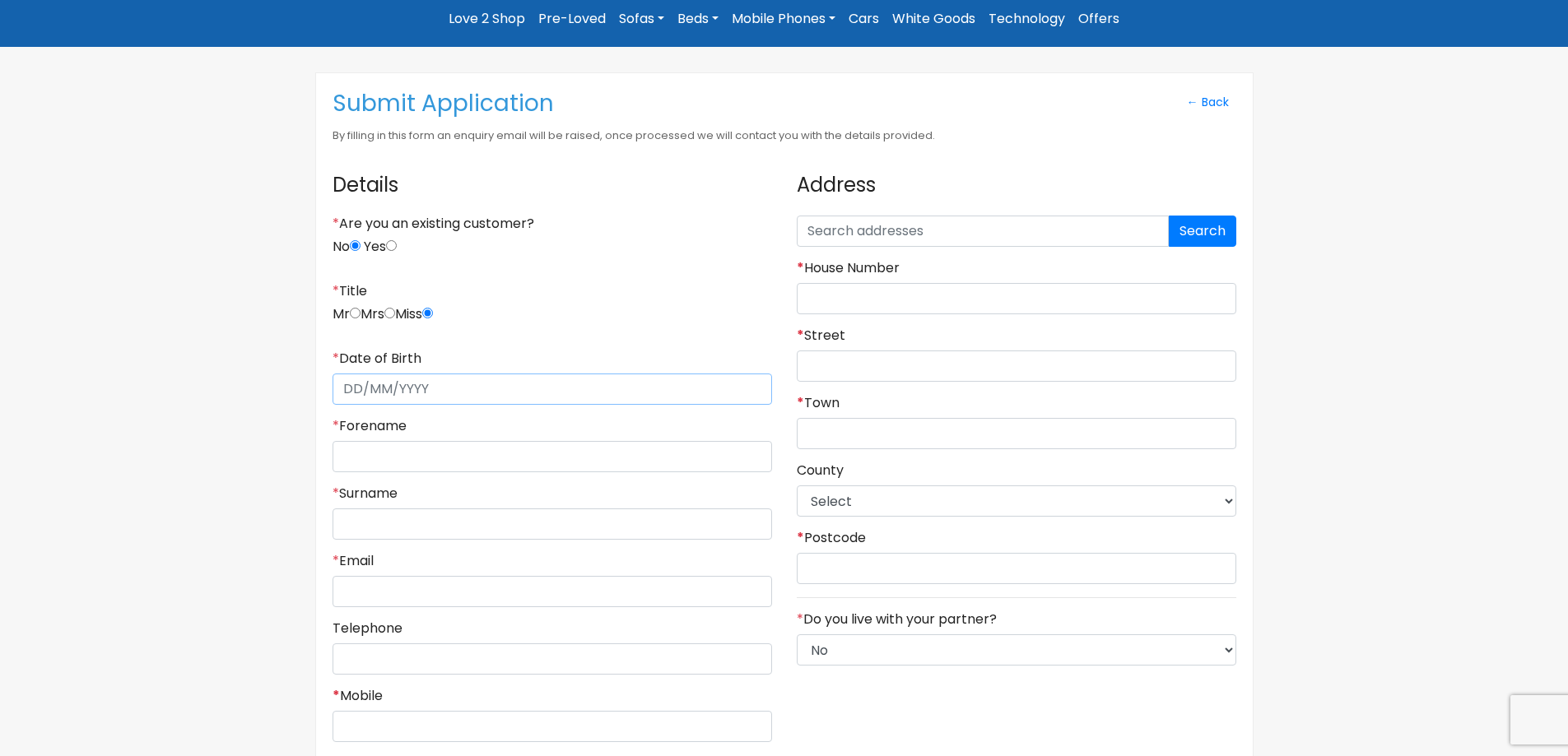
click at [437, 390] on input "* Date of Birth" at bounding box center [552, 388] width 440 height 31
type input "30/08/1996"
click at [406, 456] on input "* Forename" at bounding box center [552, 456] width 440 height 31
type input "P"
type input "Rachael"
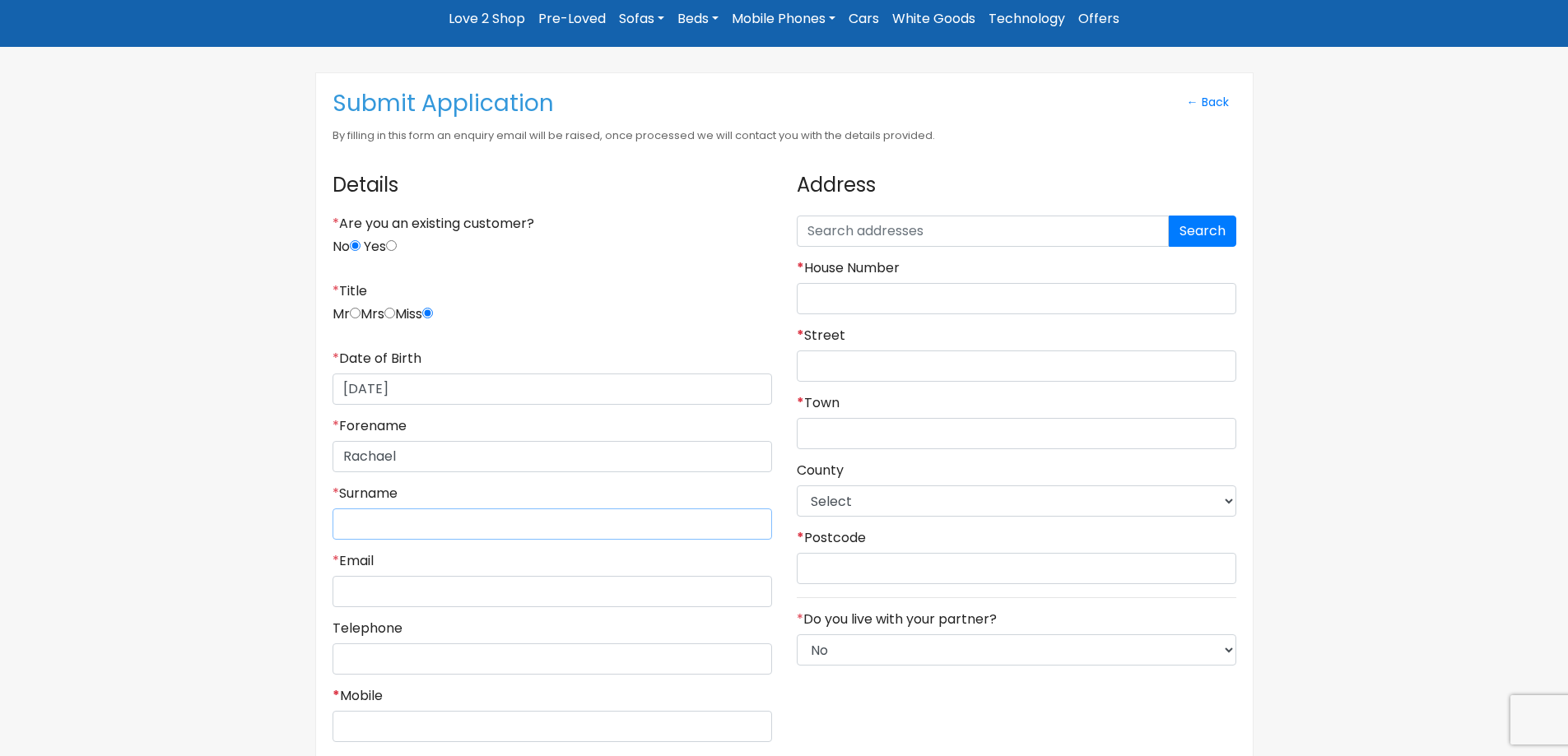
click at [521, 523] on input "* Surname" at bounding box center [552, 524] width 440 height 31
type input "Parry"
drag, startPoint x: 371, startPoint y: 604, endPoint x: 331, endPoint y: 625, distance: 45.2
click at [371, 604] on input "* Email" at bounding box center [552, 591] width 440 height 31
type input "rach96parry@gmail.com"
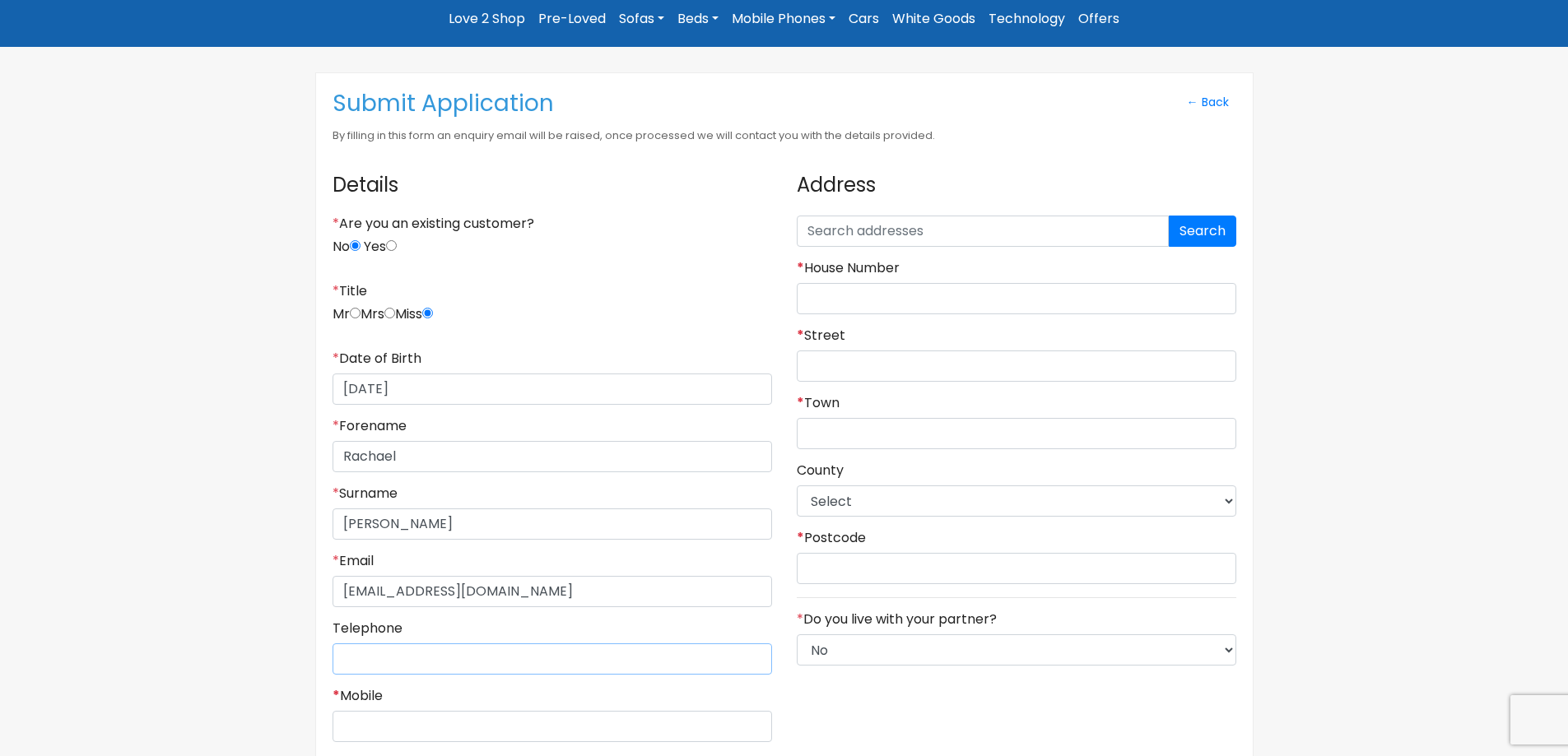
click at [445, 661] on input "Telephone" at bounding box center [552, 659] width 440 height 31
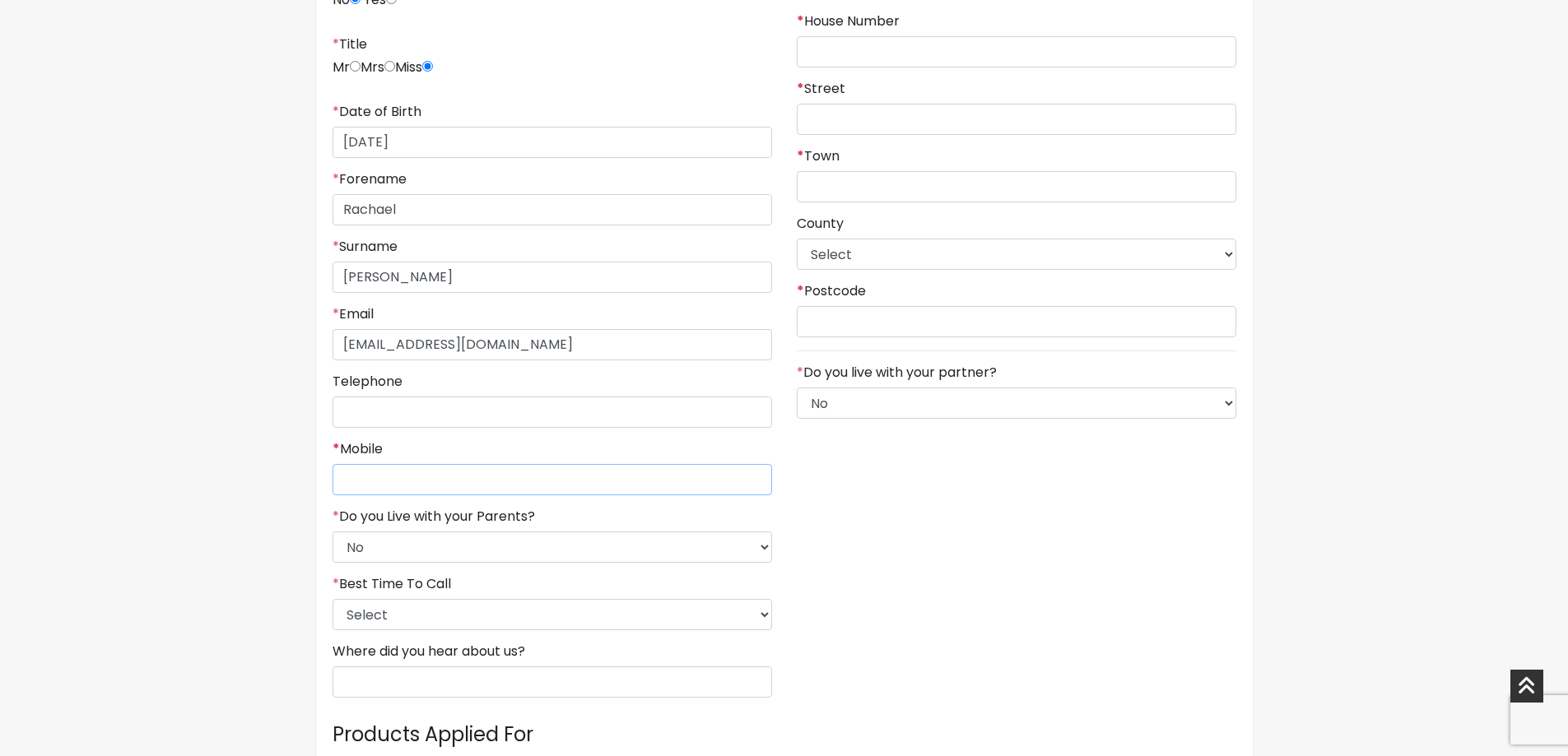
click at [402, 476] on input "* Mobile" at bounding box center [552, 479] width 440 height 31
click at [386, 555] on select "Select No Yes" at bounding box center [552, 547] width 440 height 31
drag, startPoint x: 389, startPoint y: 556, endPoint x: 385, endPoint y: 565, distance: 9.8
click at [389, 556] on select "Select No Yes" at bounding box center [552, 547] width 440 height 31
click at [378, 552] on select "Select No Yes" at bounding box center [552, 547] width 440 height 31
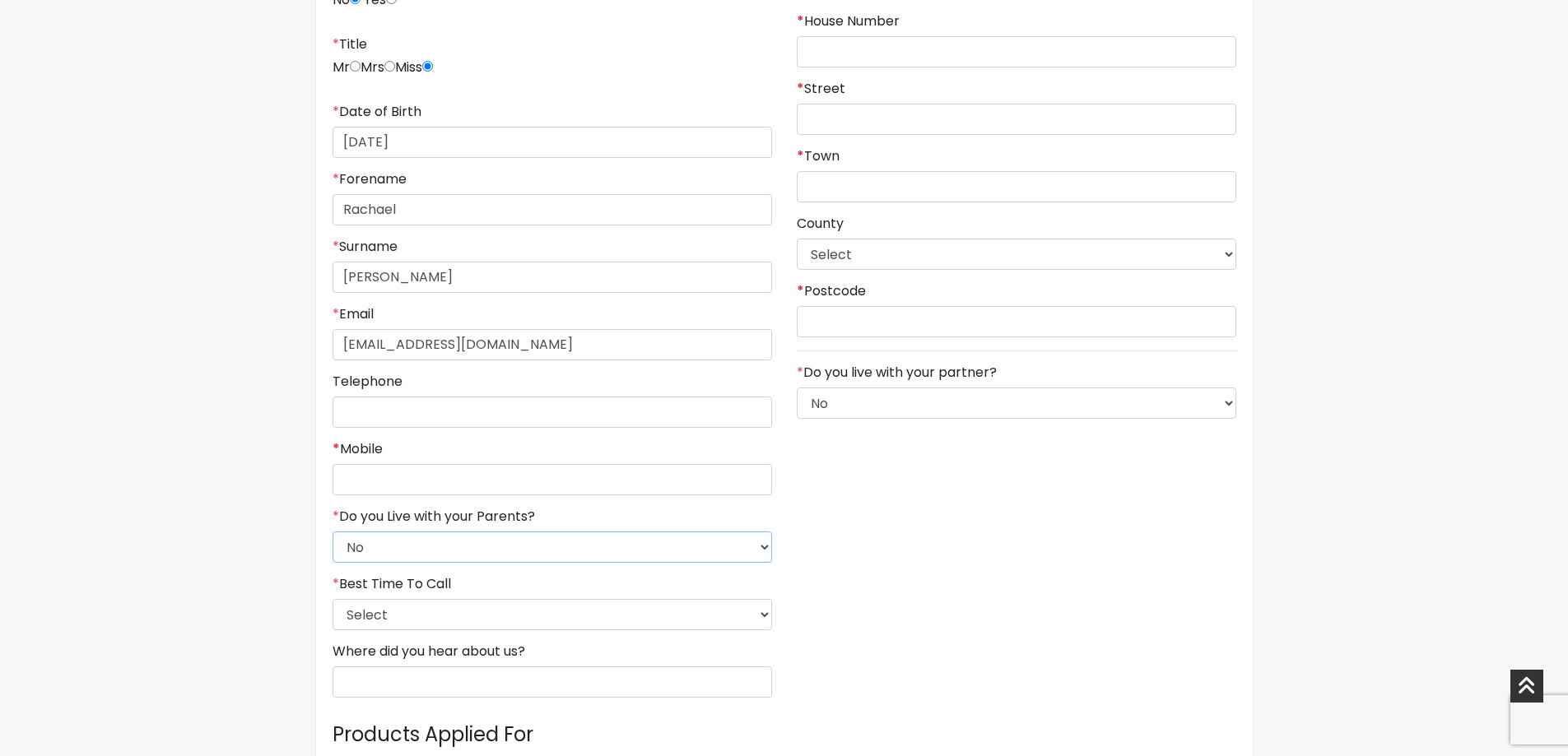
click at [332, 532] on select "Select No Yes" at bounding box center [552, 547] width 440 height 31
click at [366, 609] on select "Select 9am-12pm 12pm-3pm 3pm-6pm 6pm-8pm Any Time" at bounding box center [552, 614] width 440 height 31
select select "4"
click at [332, 599] on select "Select 9am-12pm 12pm-3pm 3pm-6pm 6pm-8pm Any Time" at bounding box center [552, 614] width 440 height 31
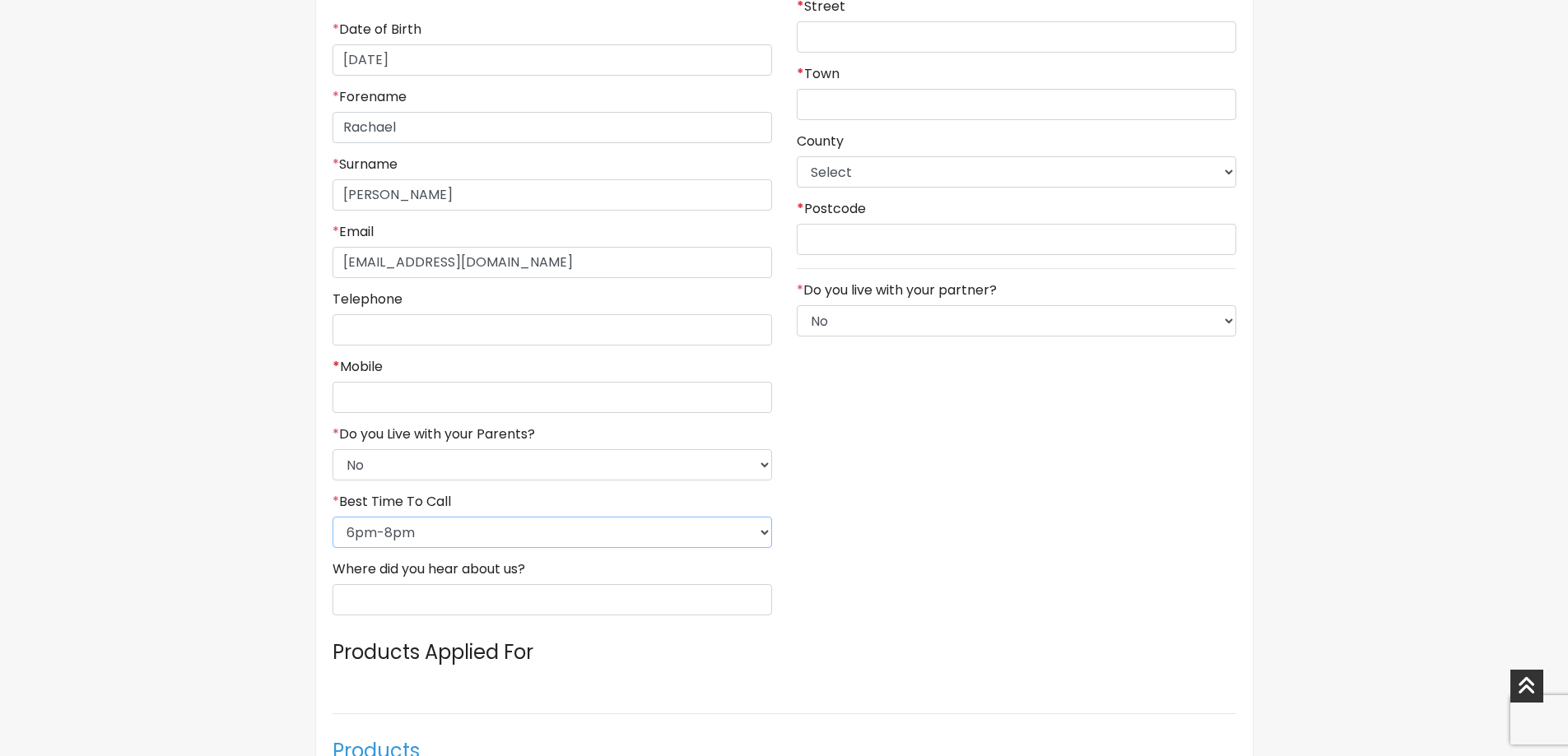
scroll to position [659, 0]
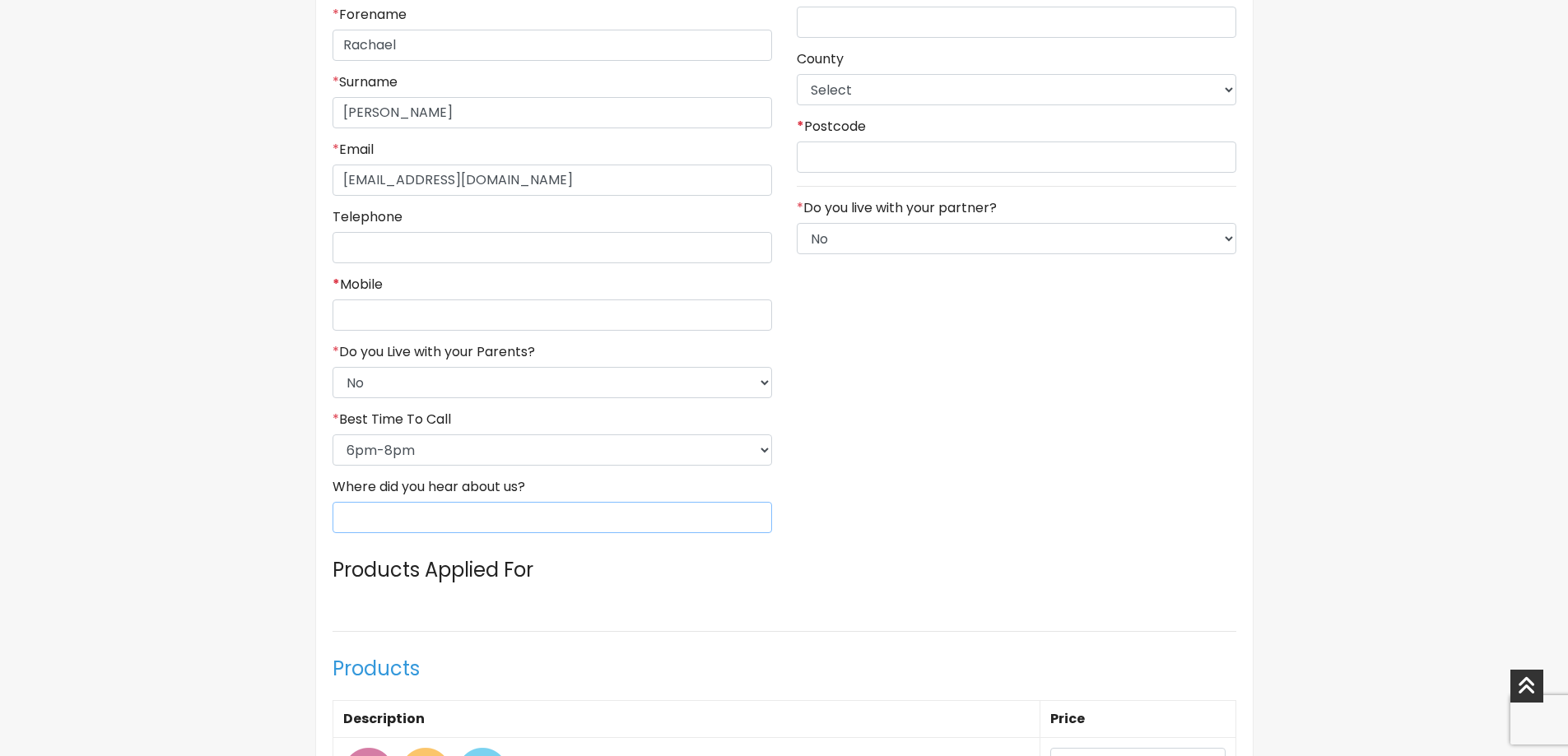
click at [487, 528] on input "Where did you hear about us?" at bounding box center [552, 517] width 440 height 31
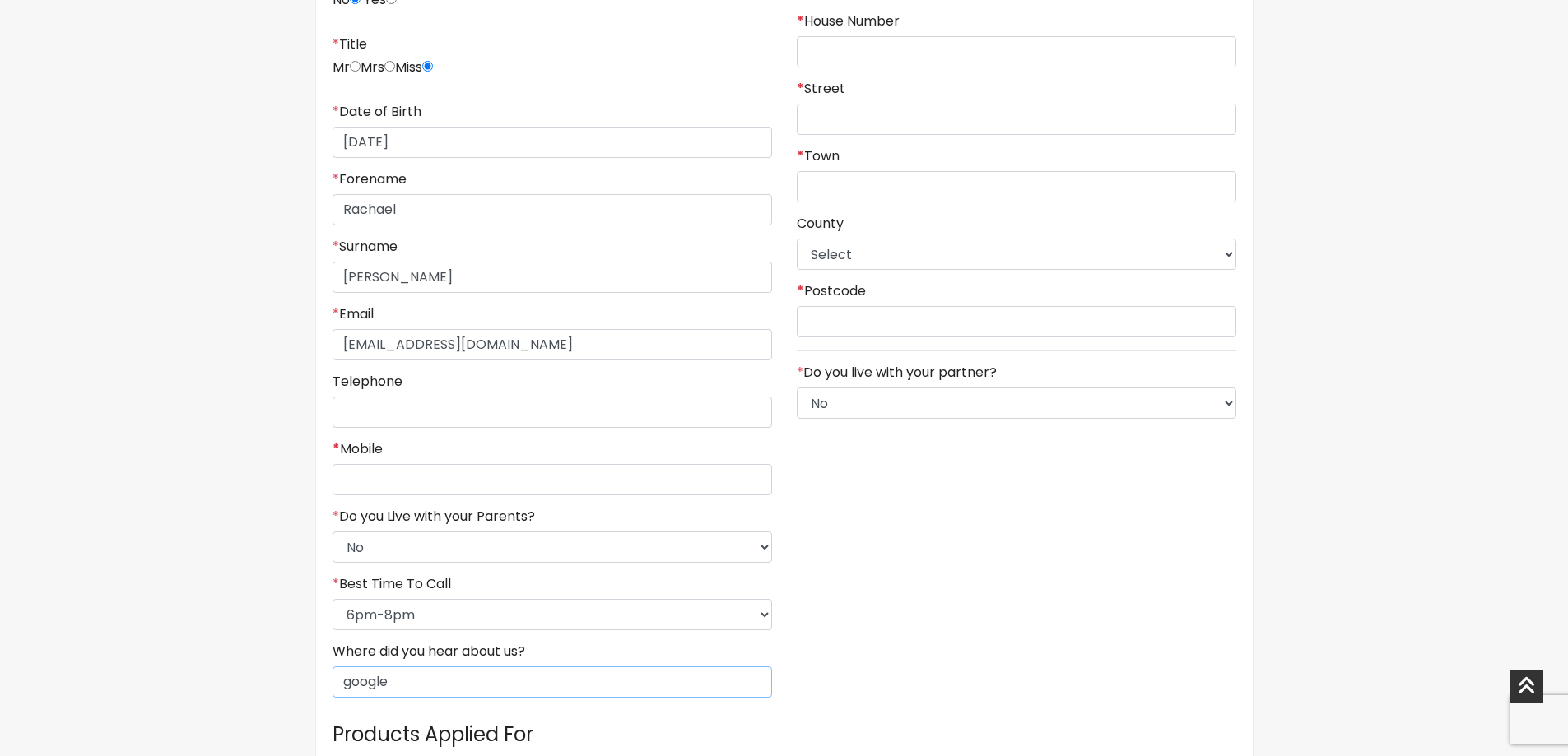
scroll to position [82, 0]
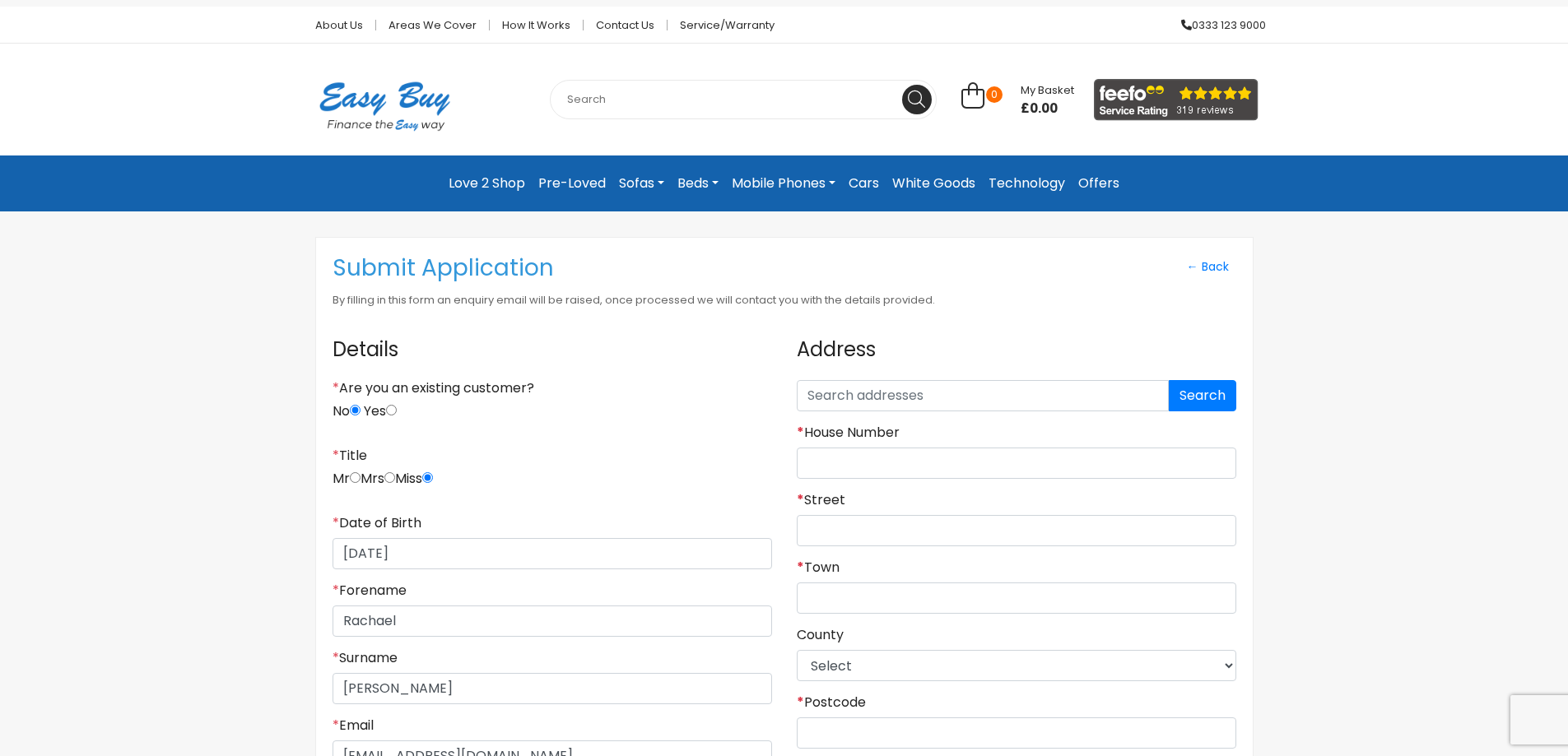
type input "google"
click at [929, 383] on input "text" at bounding box center [983, 395] width 372 height 31
type input "7"
click at [1215, 405] on button "Search" at bounding box center [1202, 395] width 67 height 31
click at [998, 396] on input "7 Nesfield avenue" at bounding box center [983, 395] width 372 height 31
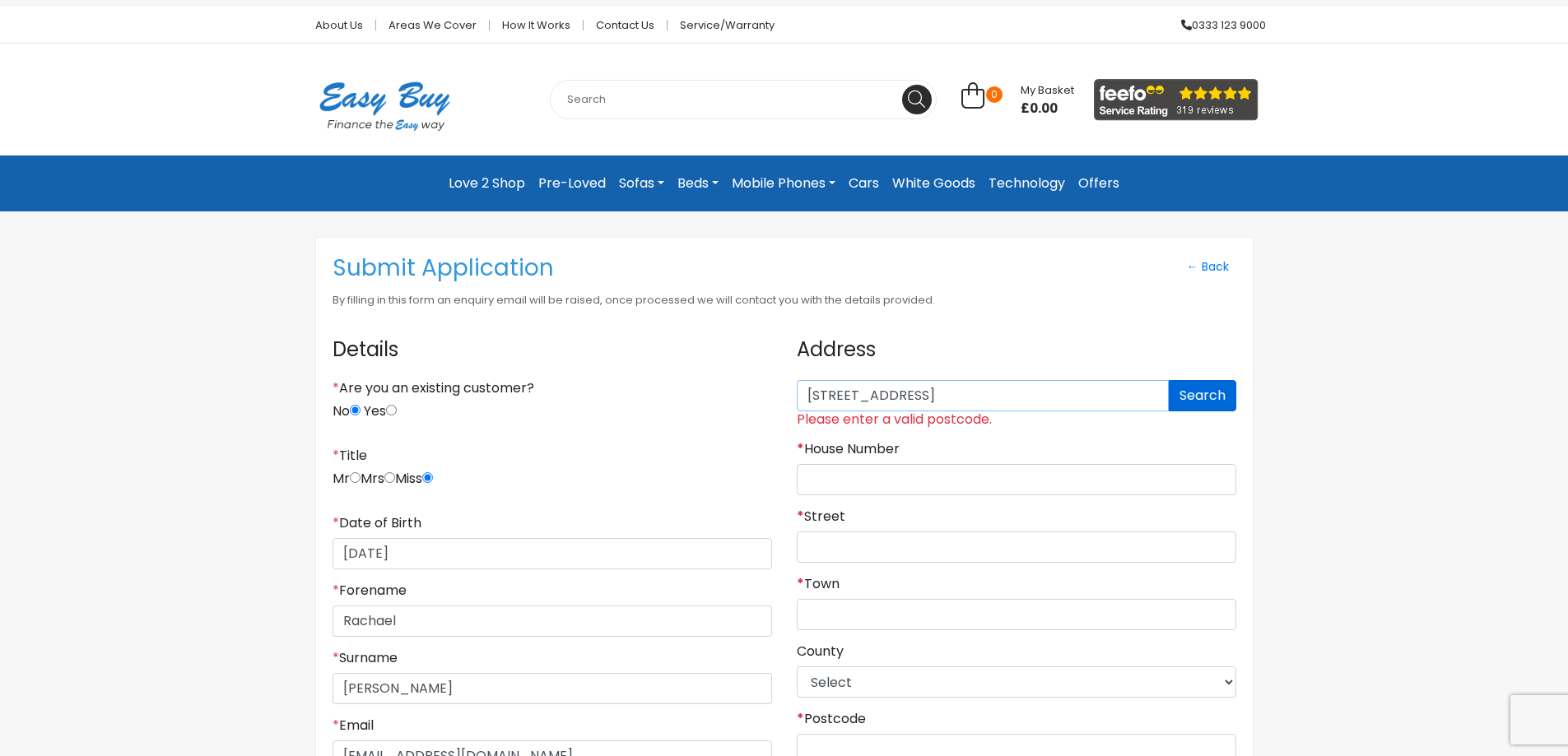
type input "7 Nesfield avenue hu5 3uw"
click at [1190, 391] on button "Search" at bounding box center [1202, 395] width 67 height 31
drag, startPoint x: 1017, startPoint y: 396, endPoint x: 417, endPoint y: 419, distance: 600.4
click at [415, 419] on div "Details * Are you an existing customer? No Yes * Title Mr Mrs Miss * Date of Bi…" at bounding box center [784, 724] width 928 height 799
click at [843, 475] on input "* House Number" at bounding box center [1017, 479] width 440 height 31
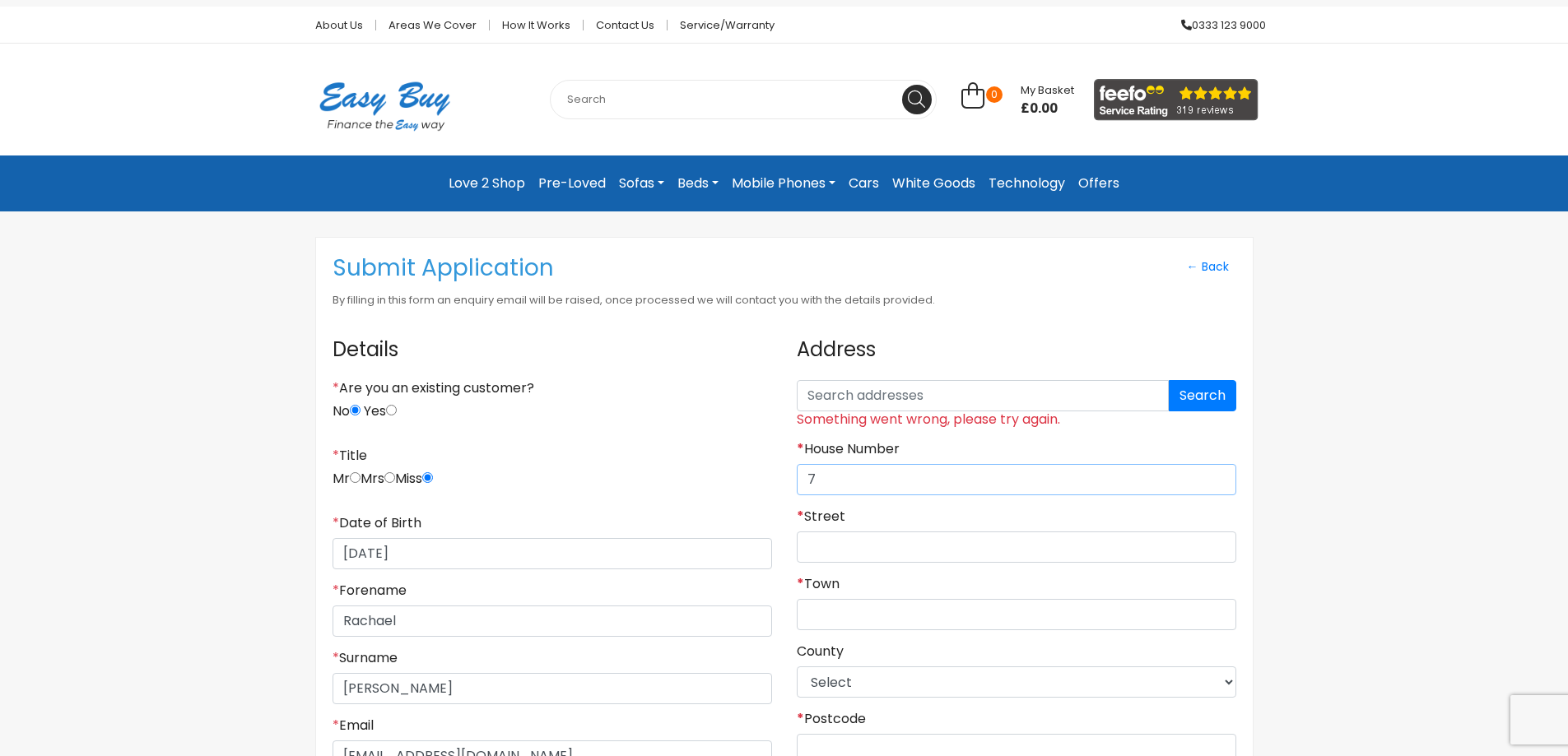
type input "7"
click at [830, 546] on input "* Street" at bounding box center [1017, 547] width 440 height 31
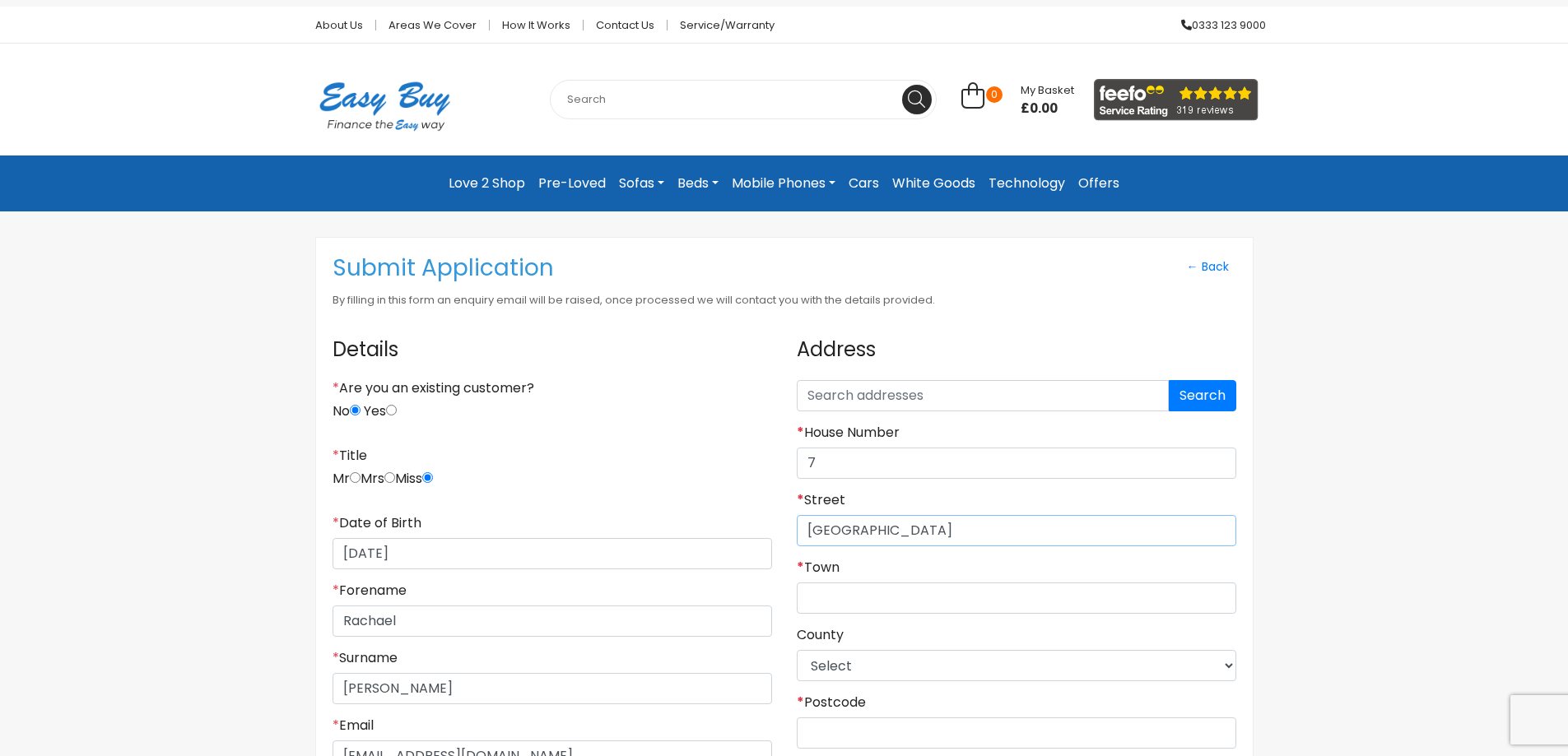
scroll to position [0, 0]
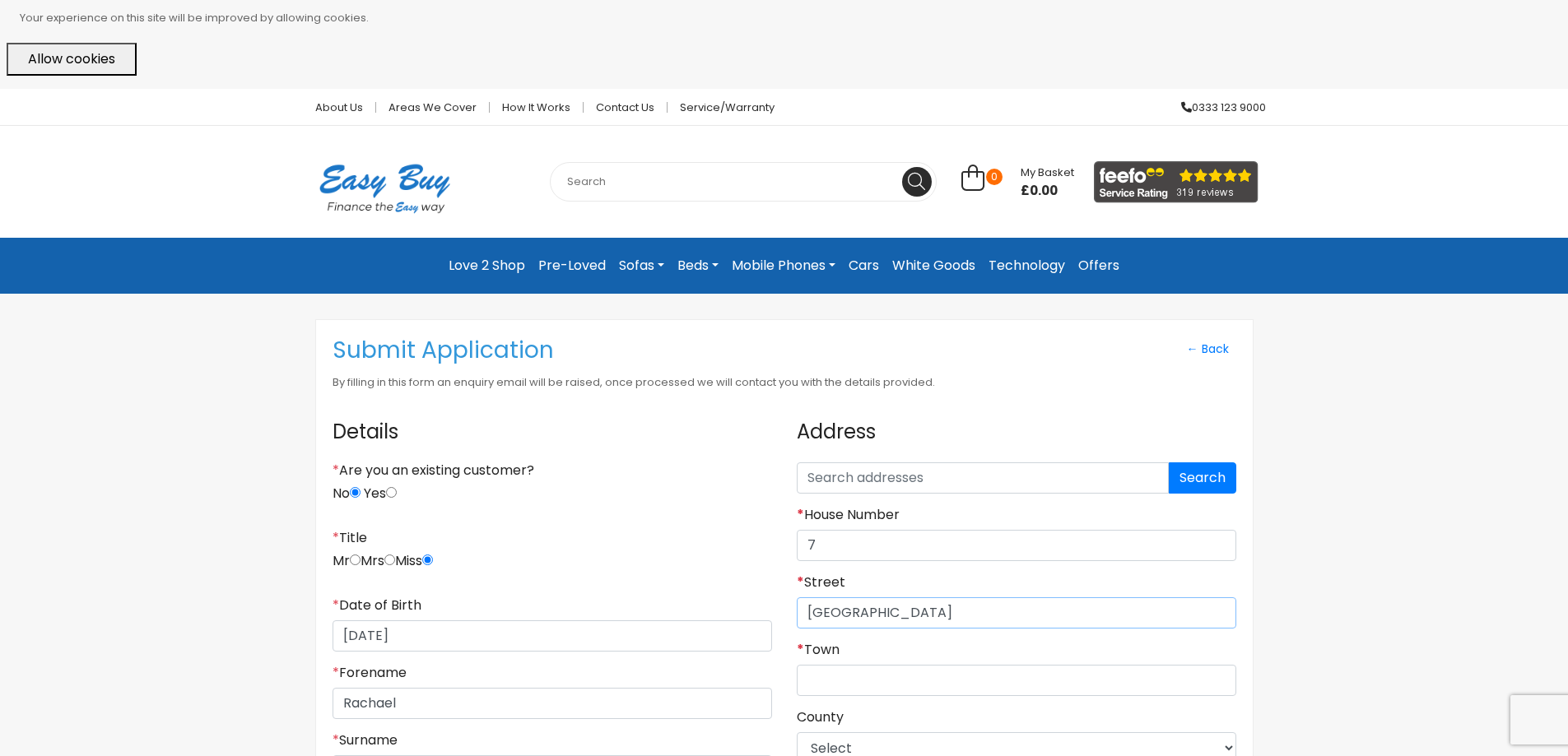
click at [839, 616] on input "Nesfield avenue" at bounding box center [1017, 612] width 440 height 31
click at [971, 603] on input "Nesfield avenue" at bounding box center [1017, 612] width 440 height 31
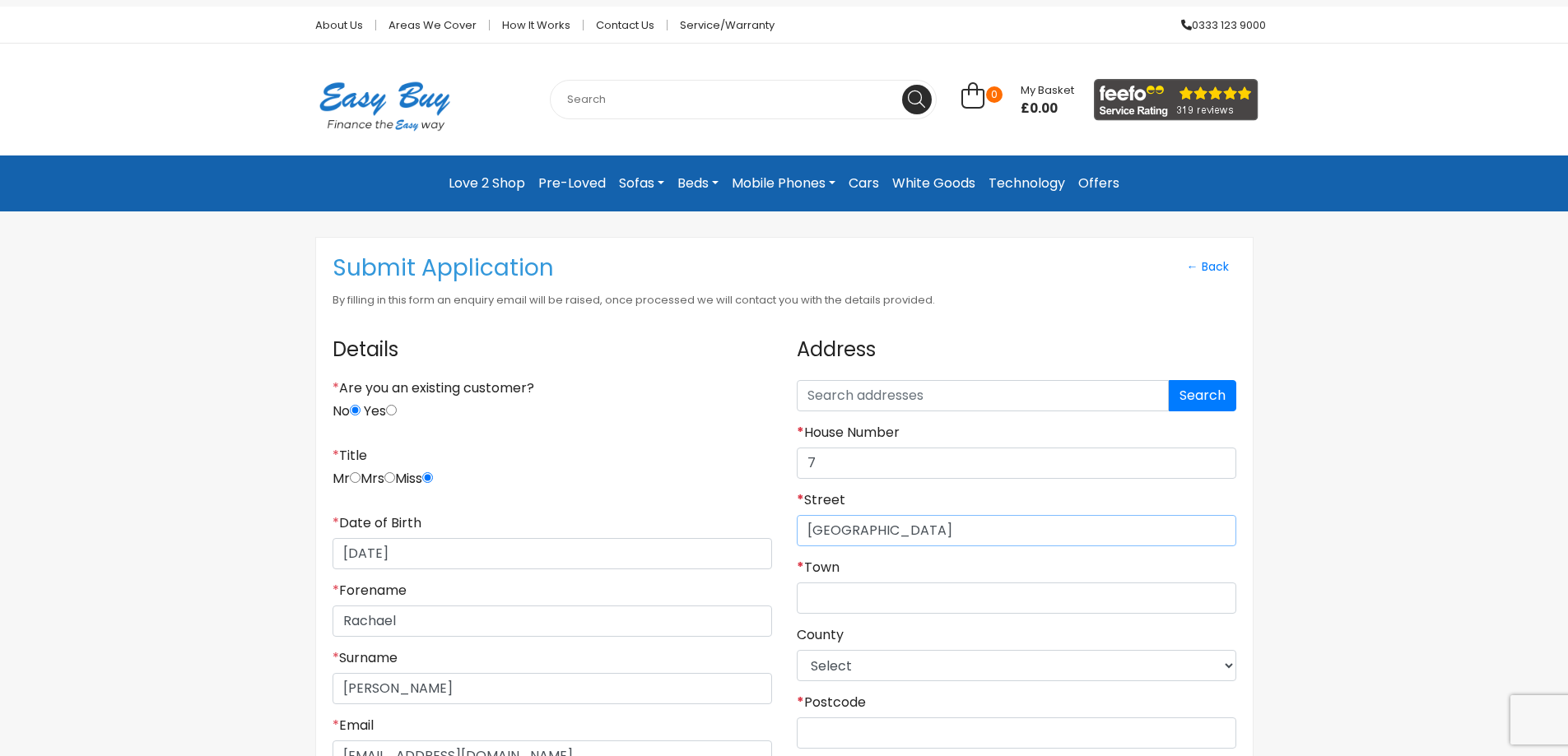
type input "Nesfield avenue"
drag, startPoint x: 854, startPoint y: 625, endPoint x: 853, endPoint y: 613, distance: 12.0
click at [856, 624] on div "Address Search Something went wrong, please try again. * House Number 7 * Stree…" at bounding box center [1017, 725] width 464 height 798
click at [844, 598] on input "* Town" at bounding box center [1017, 597] width 440 height 31
type input "Hull"
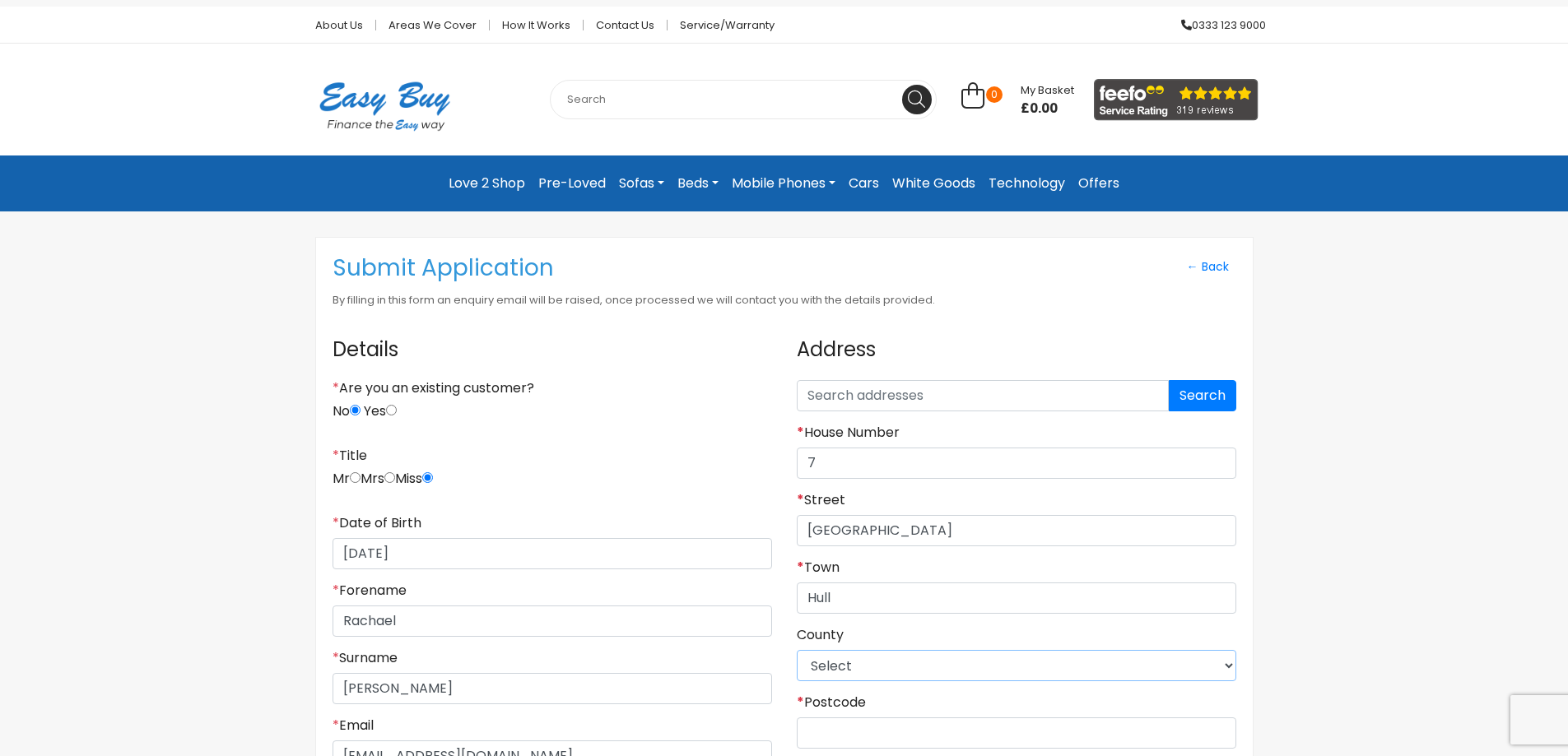
click at [831, 666] on select "Select East Riding of Yorkshire Lincolnshire North East Lincolnshire North Linc…" at bounding box center [1017, 665] width 440 height 31
select select "East Riding of Yorkshire"
click at [797, 650] on select "Select East Riding of Yorkshire Lincolnshire North East Lincolnshire North Linc…" at bounding box center [1017, 665] width 440 height 31
click at [793, 609] on div "Address Search Something went wrong, please try again. * House Number 7 * Stree…" at bounding box center [1017, 725] width 464 height 798
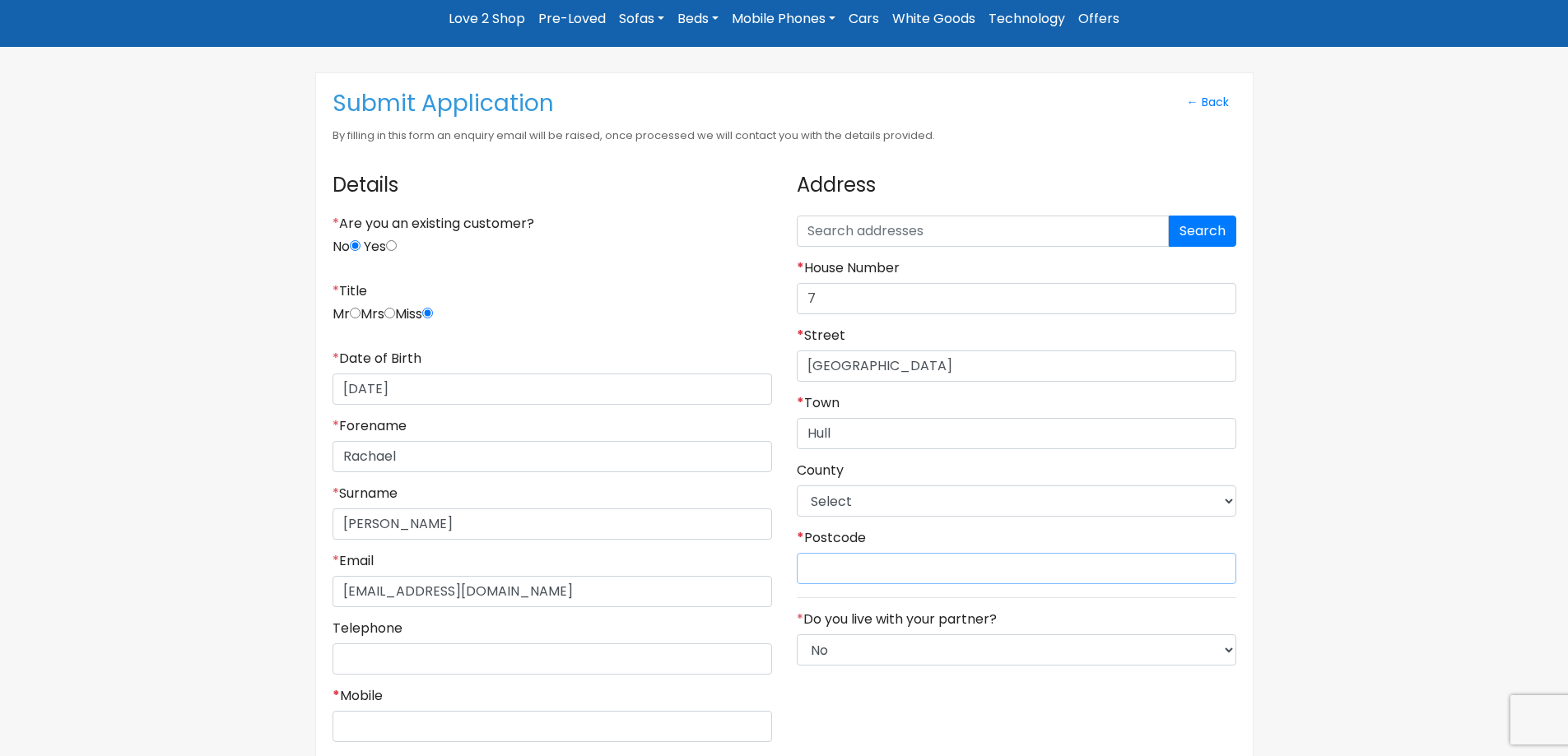
click at [822, 577] on input "* Postcode" at bounding box center [1017, 568] width 440 height 31
type input "HU5 3UW"
click at [1183, 218] on button "Search" at bounding box center [1202, 230] width 67 height 31
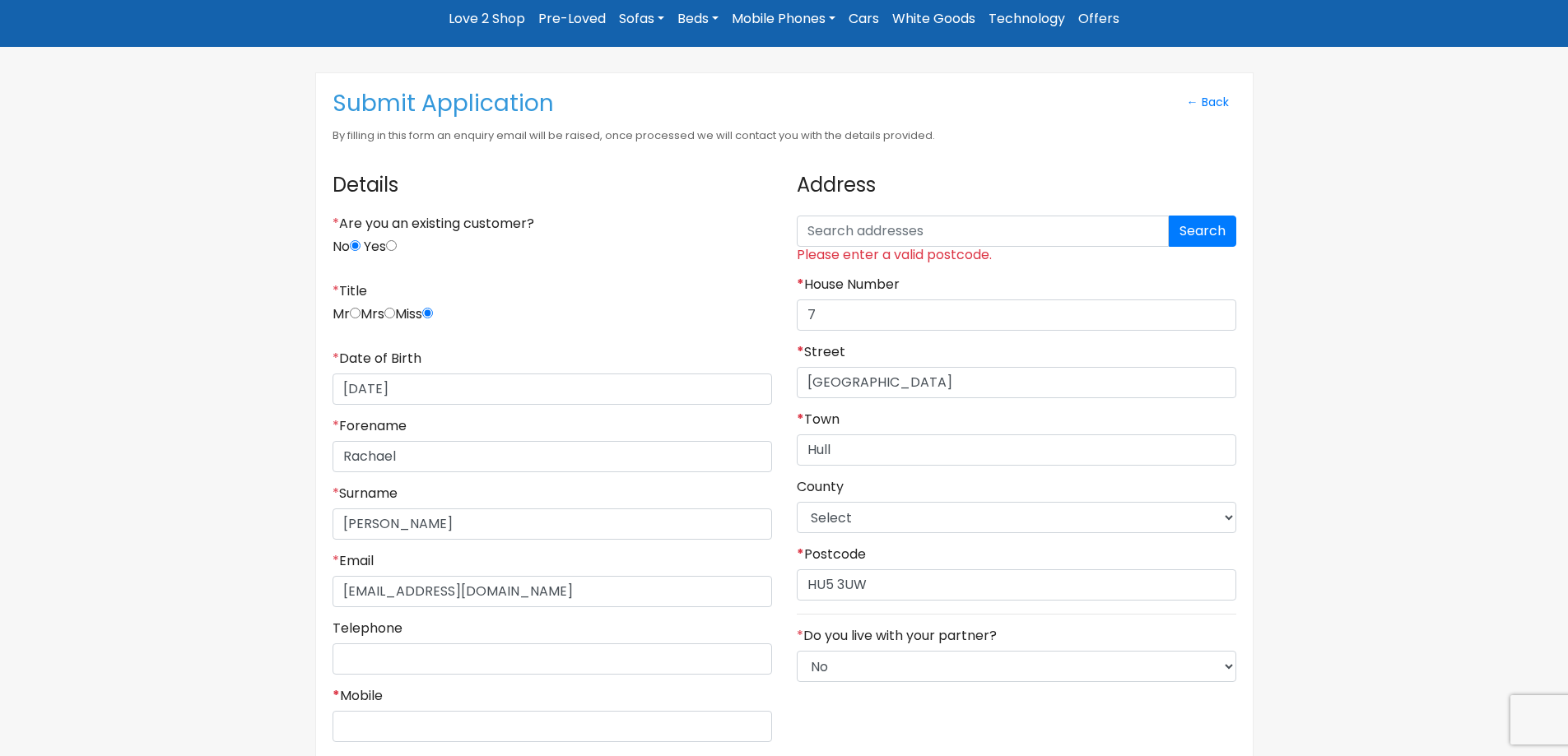
click at [1018, 281] on div "* House Number 7" at bounding box center [1017, 303] width 440 height 54
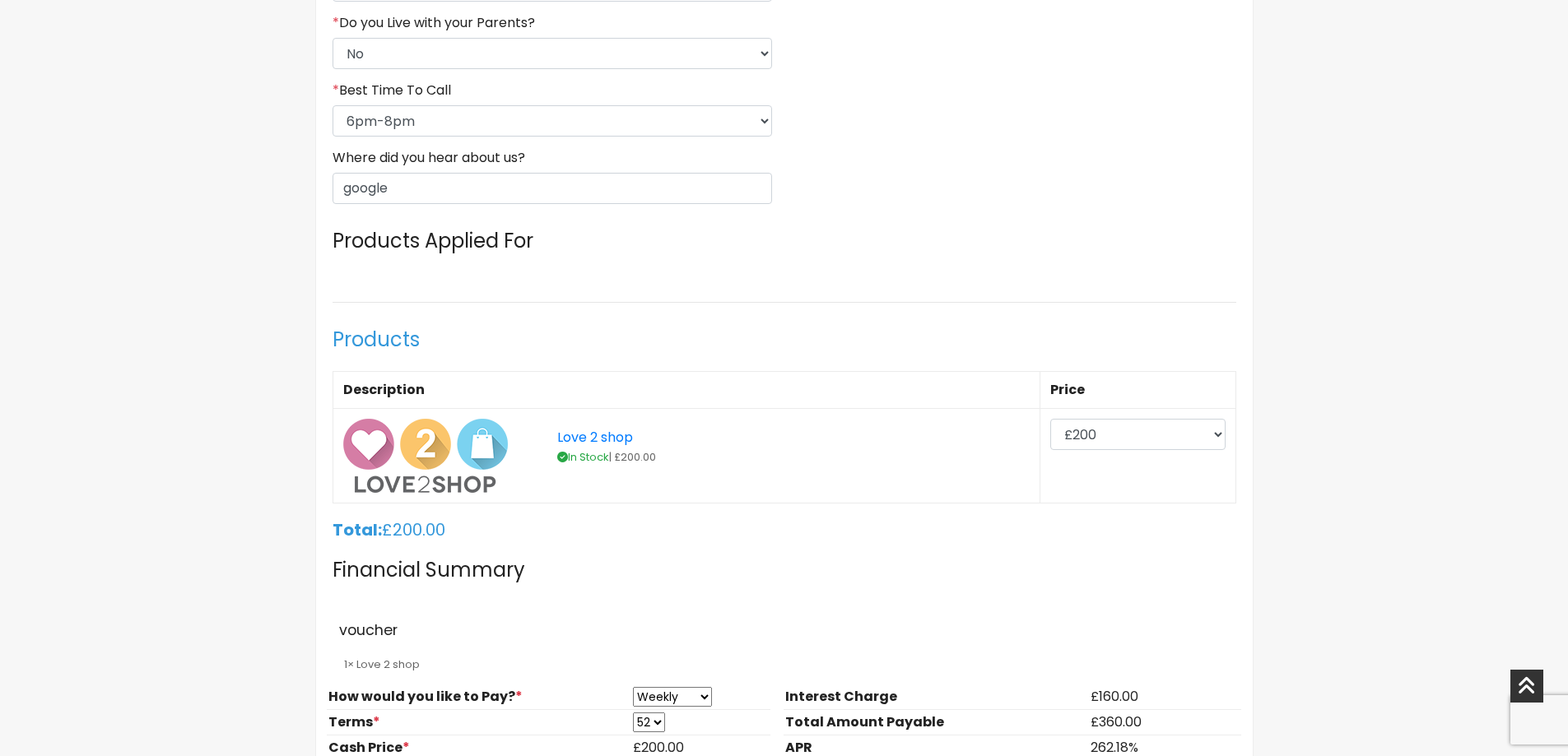
scroll to position [1152, 0]
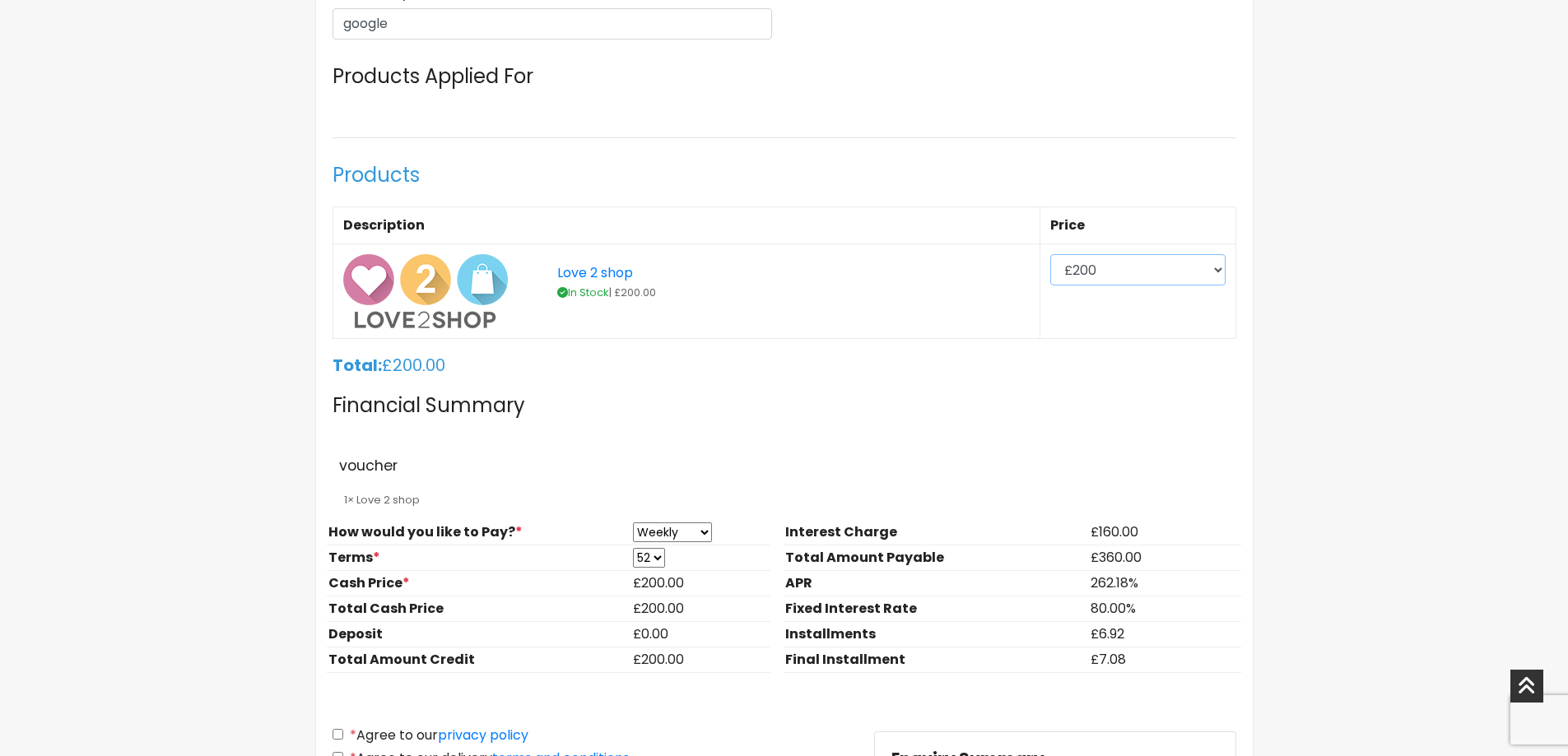
click at [1124, 275] on select "£200 £300 £400 £500 £600 £700 £800" at bounding box center [1138, 269] width 176 height 31
select select "400"
click at [1050, 254] on select "£200 £300 £400 £500 £600 £700 £800" at bounding box center [1138, 269] width 176 height 31
click at [893, 369] on h5 "Total: £ 400" at bounding box center [784, 365] width 903 height 19
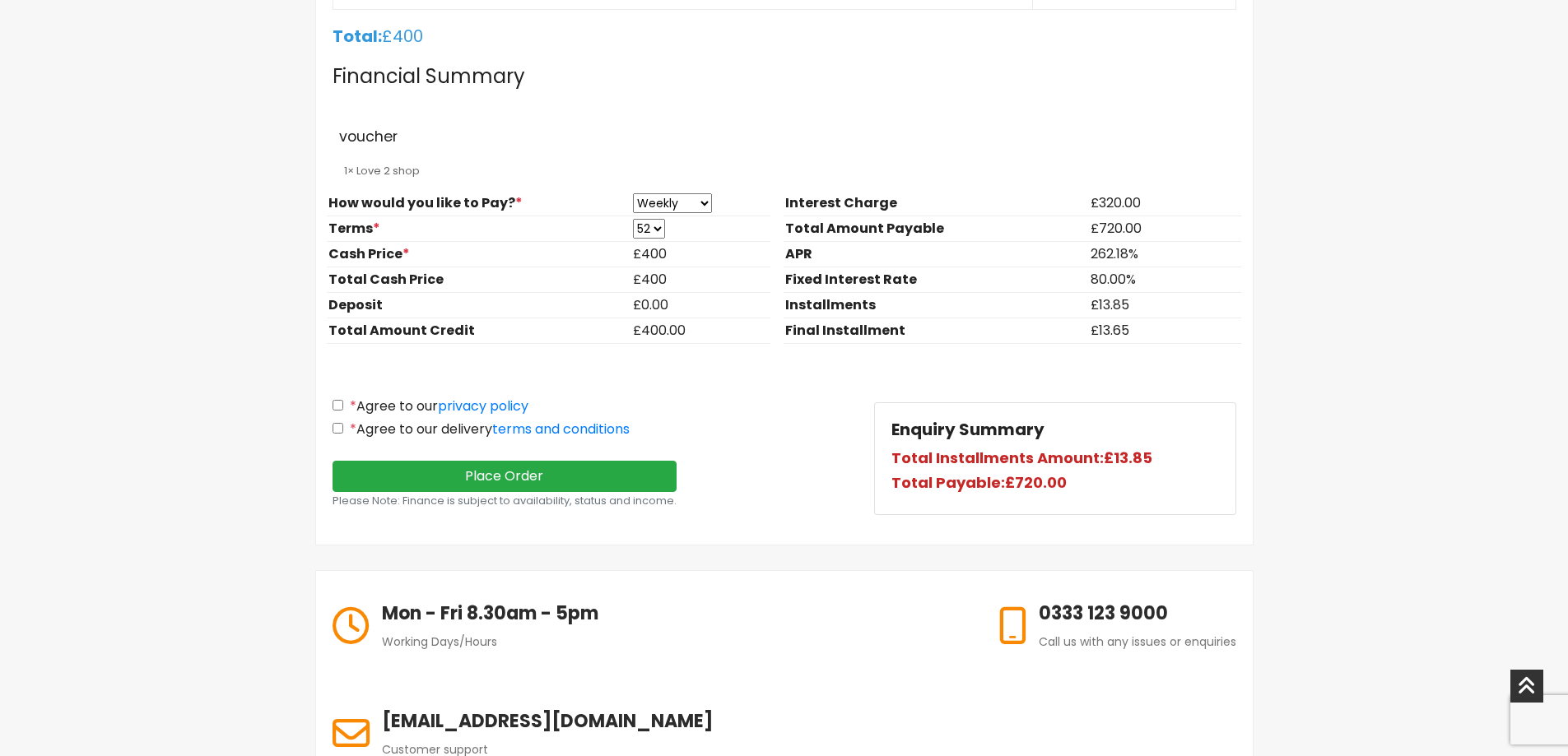
click at [334, 412] on label "* Agree to our privacy policy" at bounding box center [430, 406] width 196 height 17
click at [334, 410] on input "* Agree to our privacy policy" at bounding box center [338, 405] width 11 height 11
checkbox input "true"
click at [332, 428] on input "* Agree to our delivery terms and conditions" at bounding box center [338, 428] width 11 height 11
checkbox input "true"
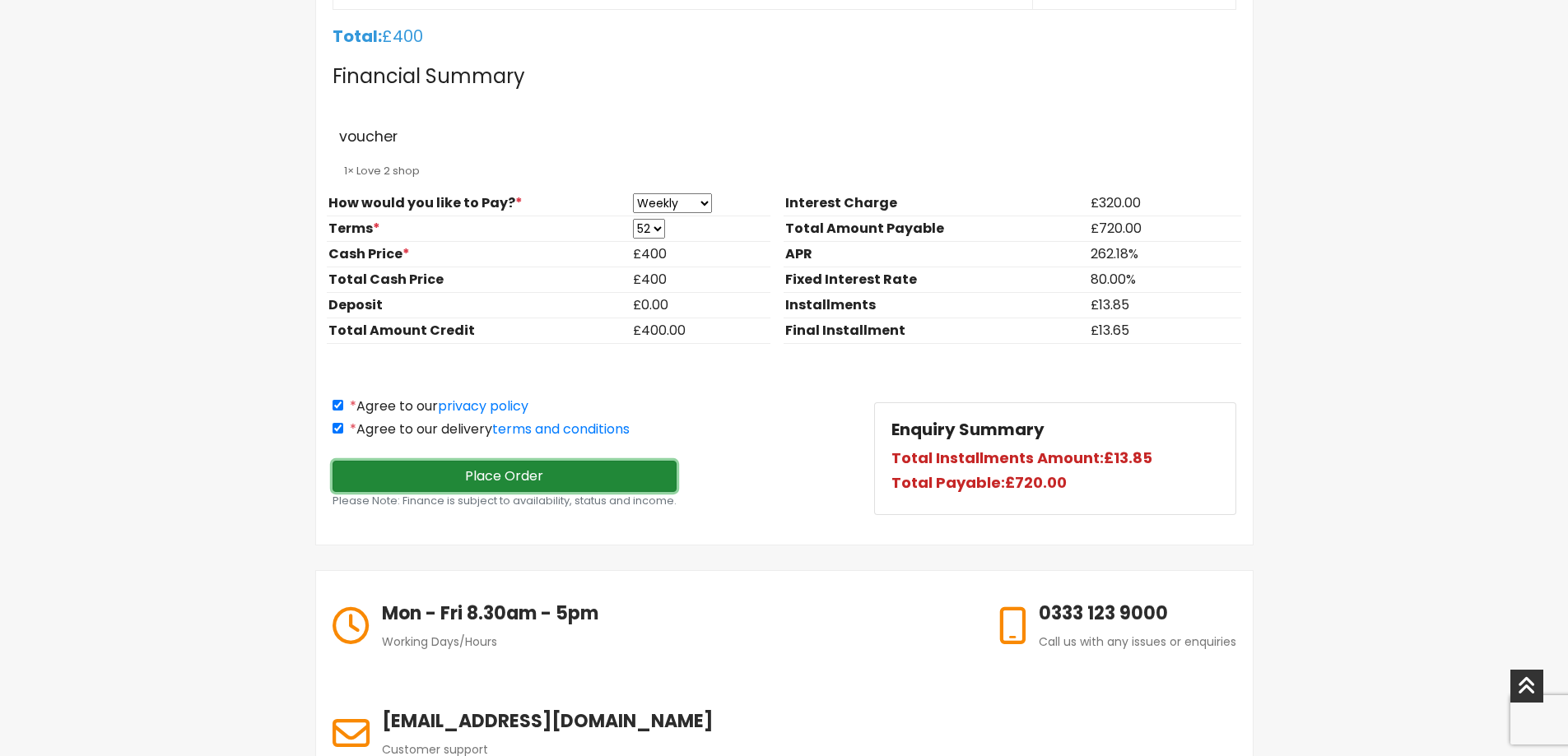
click at [357, 463] on button "Place Order" at bounding box center [504, 476] width 345 height 31
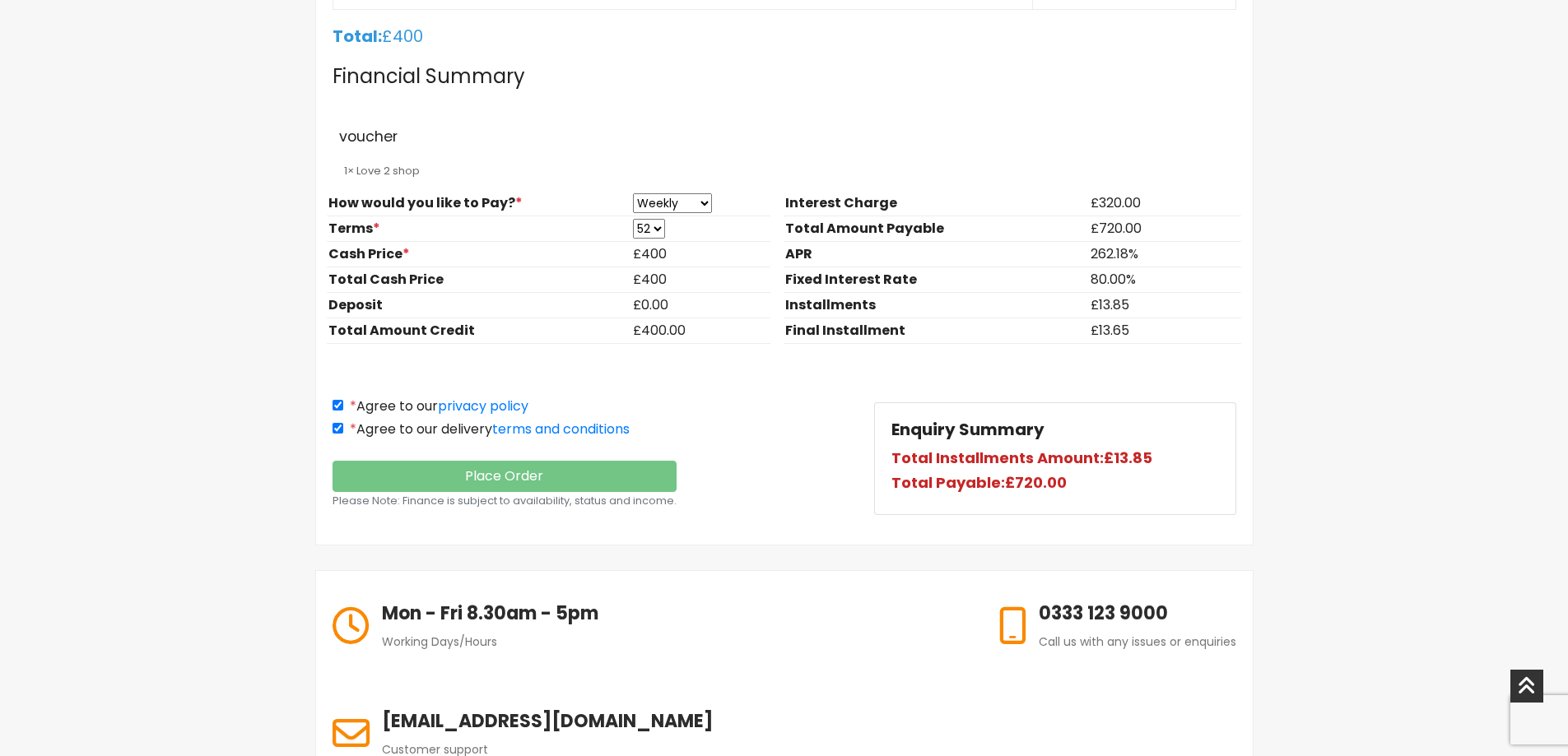
scroll to position [596, 0]
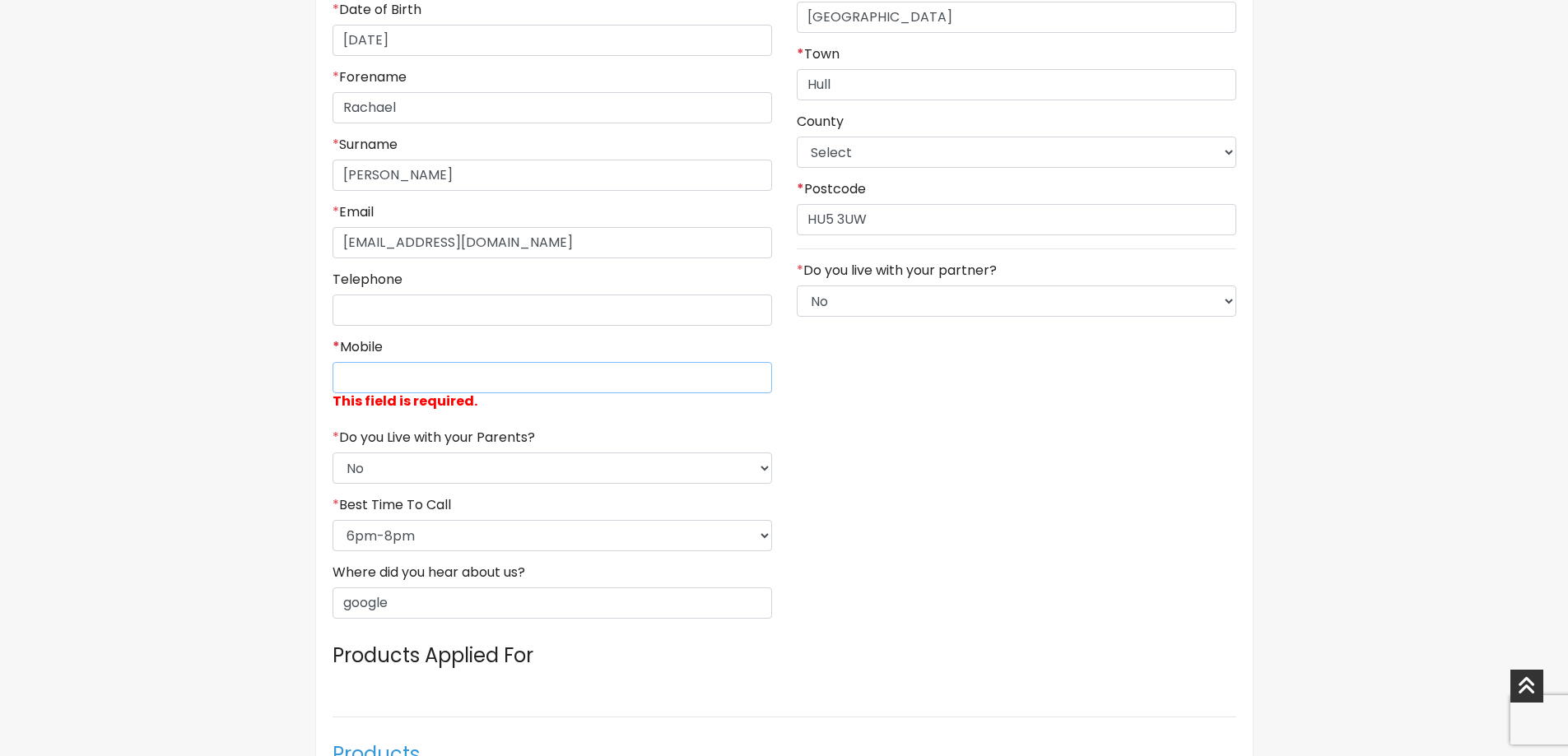
drag, startPoint x: 488, startPoint y: 374, endPoint x: 472, endPoint y: 527, distance: 153.8
click at [488, 376] on input "* Mobile" at bounding box center [552, 377] width 440 height 31
paste input "07795653893"
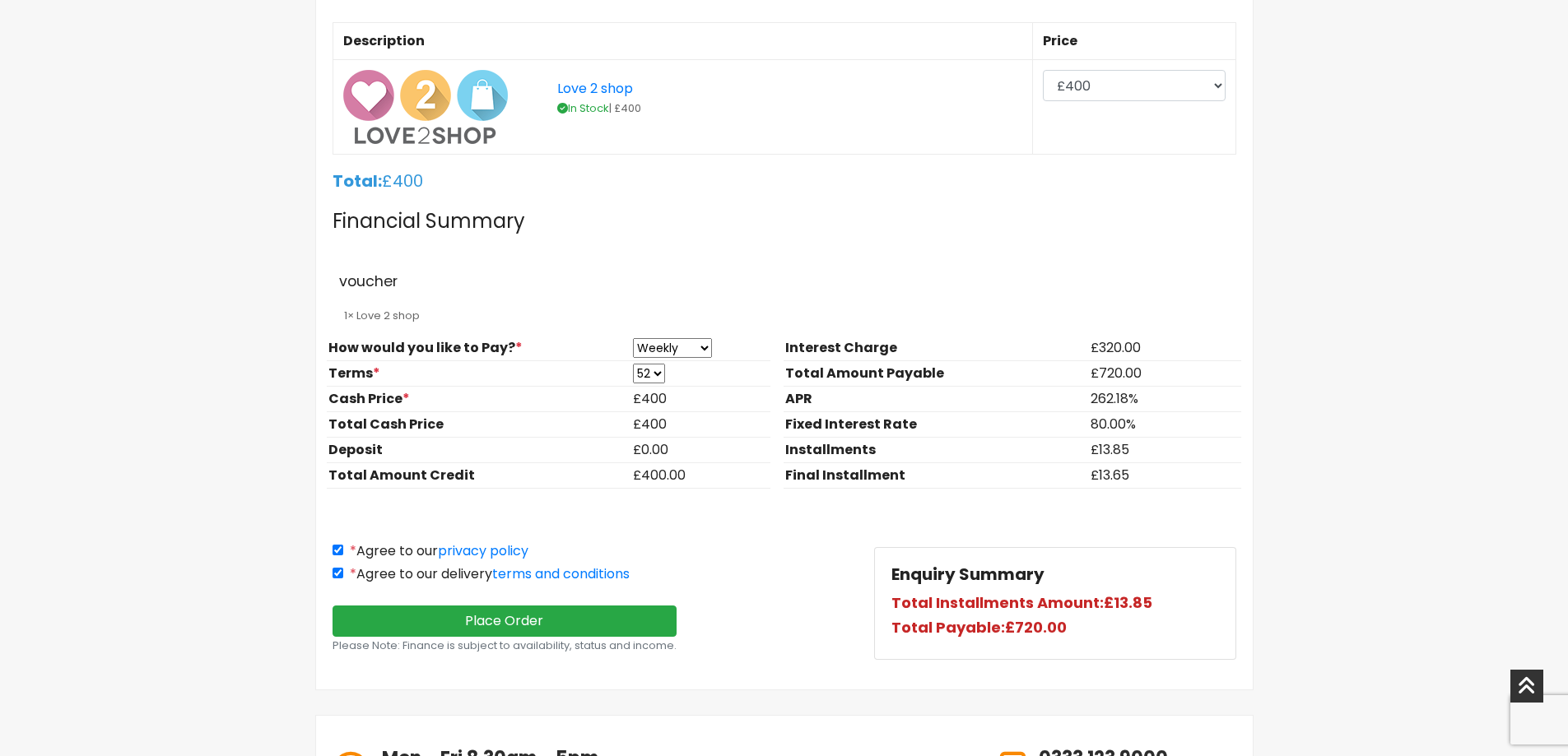
scroll to position [1254, 0]
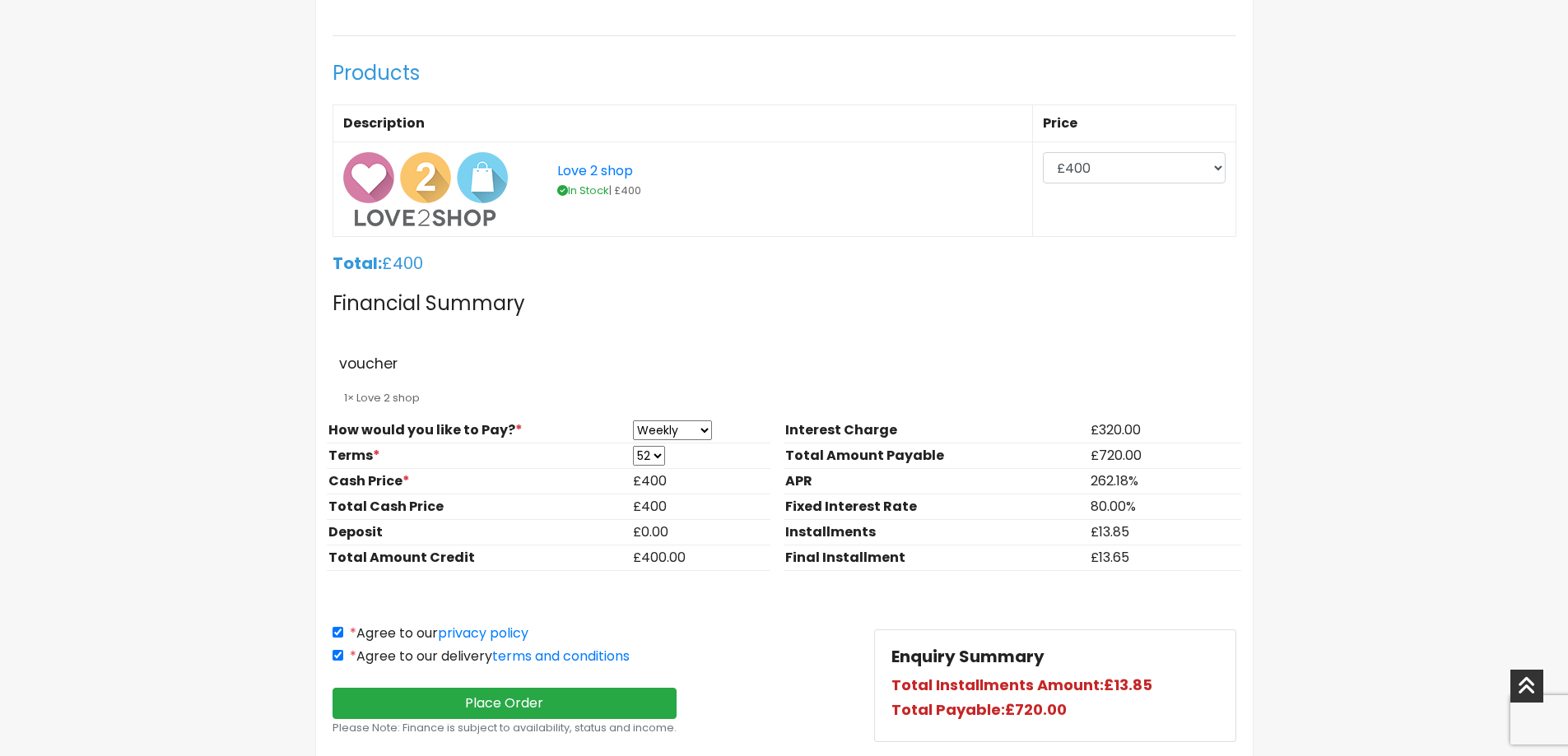
type input "07795653893"
click at [1196, 159] on select "£200 £300 £400 £500 £600 £700 £800" at bounding box center [1133, 168] width 182 height 31
select select "500"
click at [1046, 152] on select "£200 £300 £400 £500 £600 £700 £800" at bounding box center [1133, 168] width 182 height 31
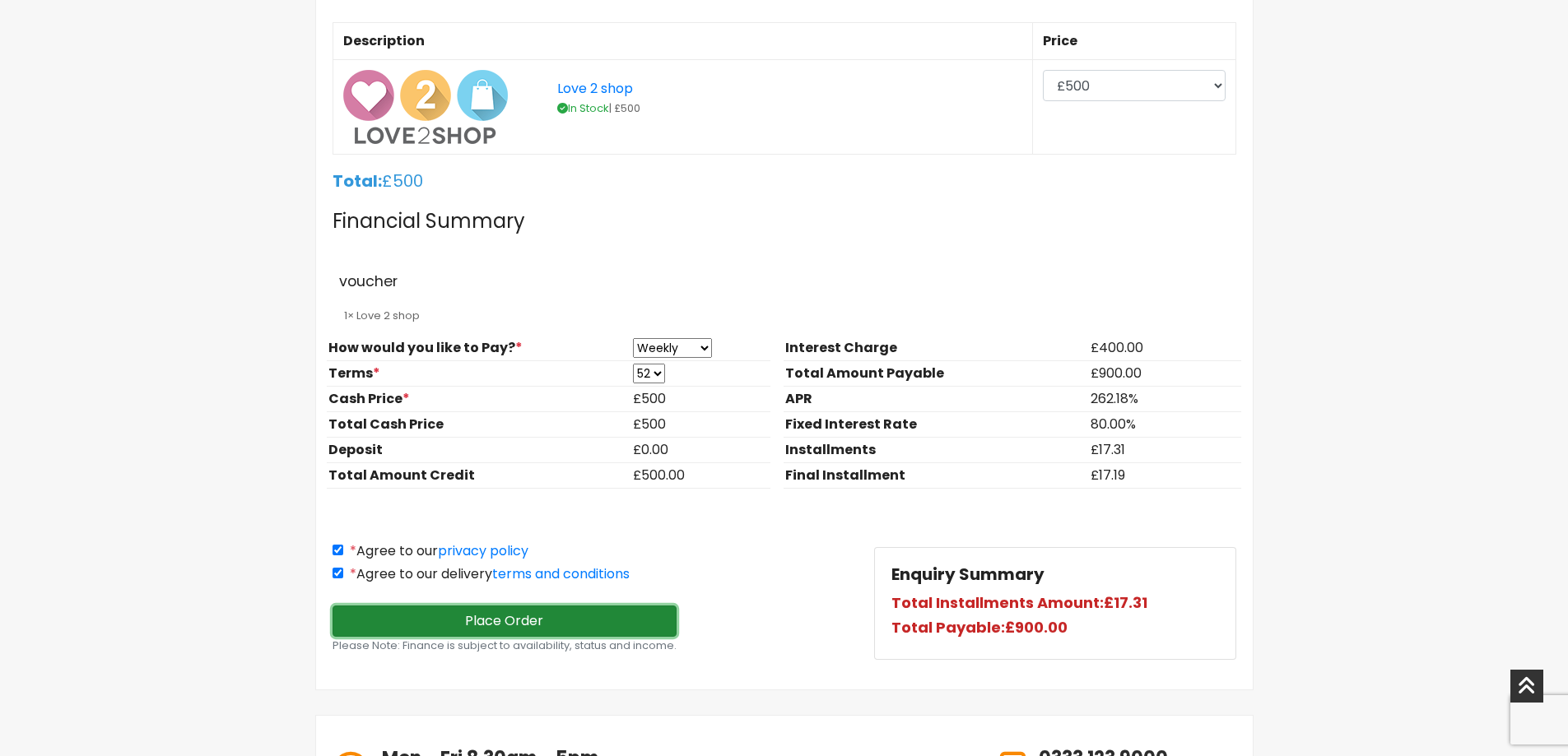
click at [499, 616] on button "Place Order" at bounding box center [504, 620] width 345 height 31
